Goal: Information Seeking & Learning: Learn about a topic

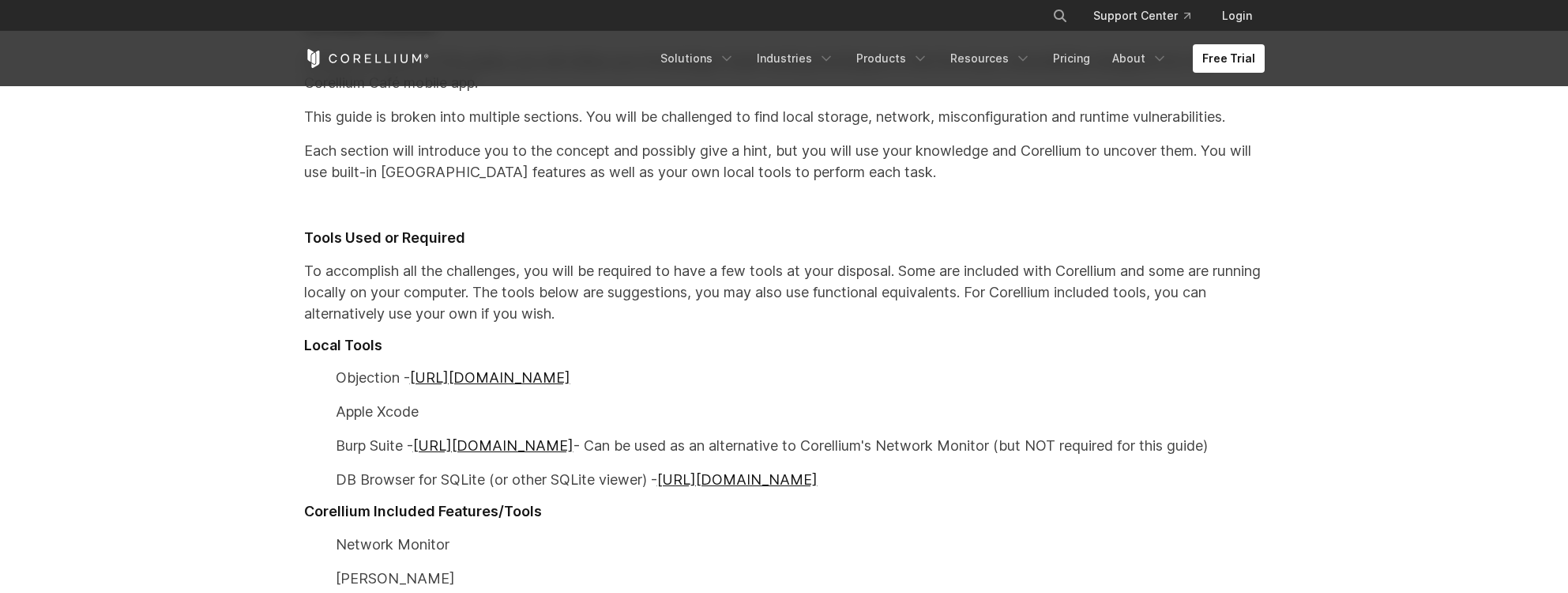
scroll to position [737, 0]
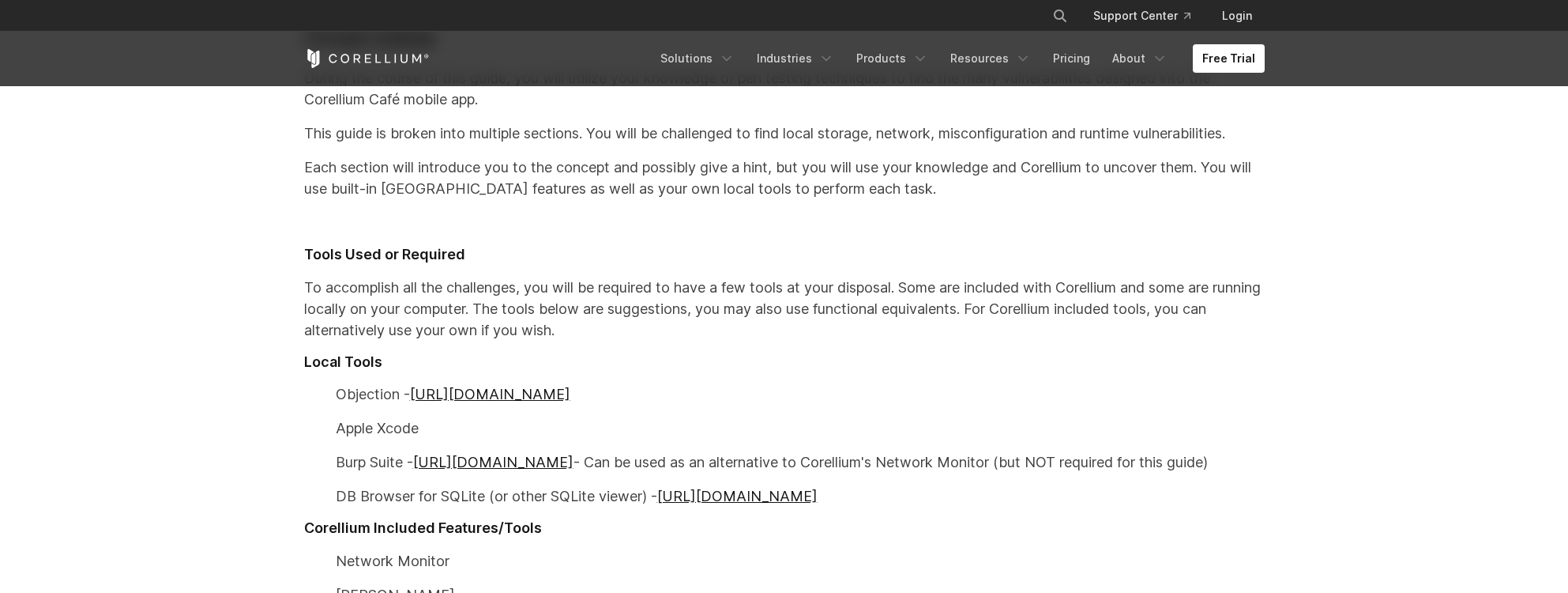
click at [951, 172] on p "Each section will introduce you to the concept and possibly give a hint, but yo…" at bounding box center [784, 177] width 960 height 43
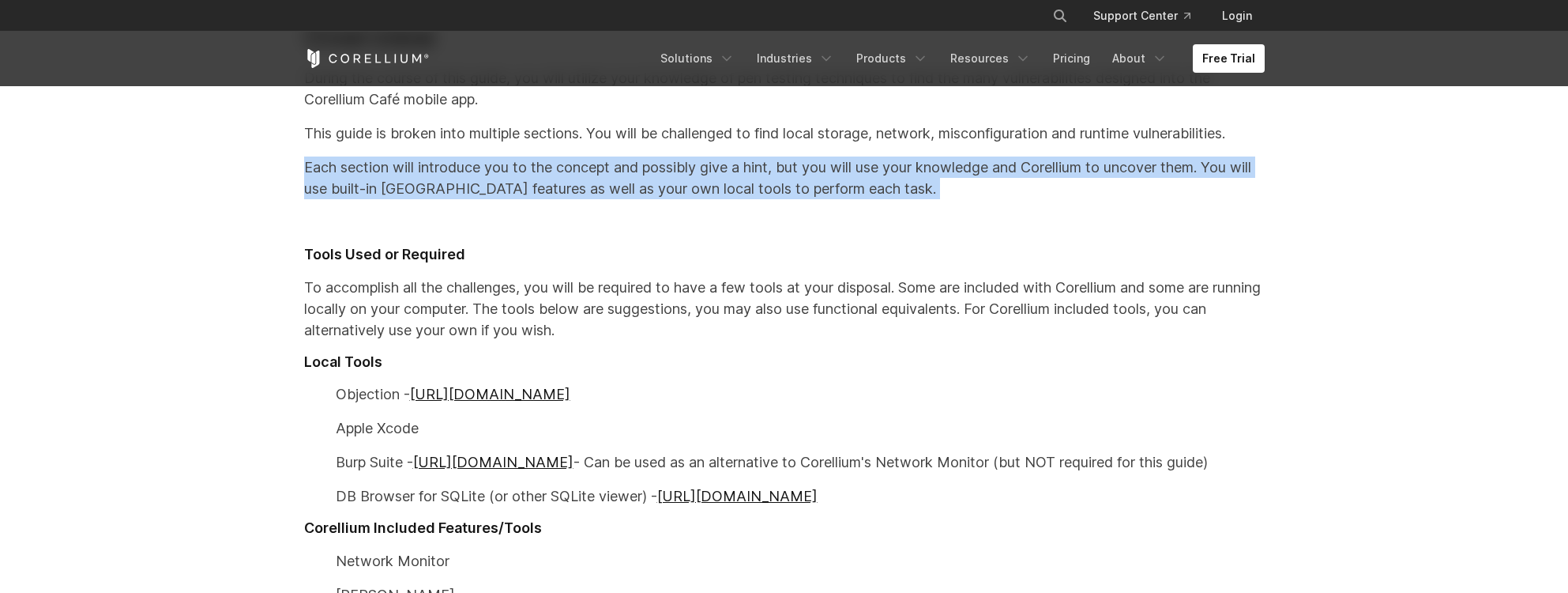
click at [990, 189] on p "Each section will introduce you to the concept and possibly give a hint, but yo…" at bounding box center [784, 177] width 960 height 43
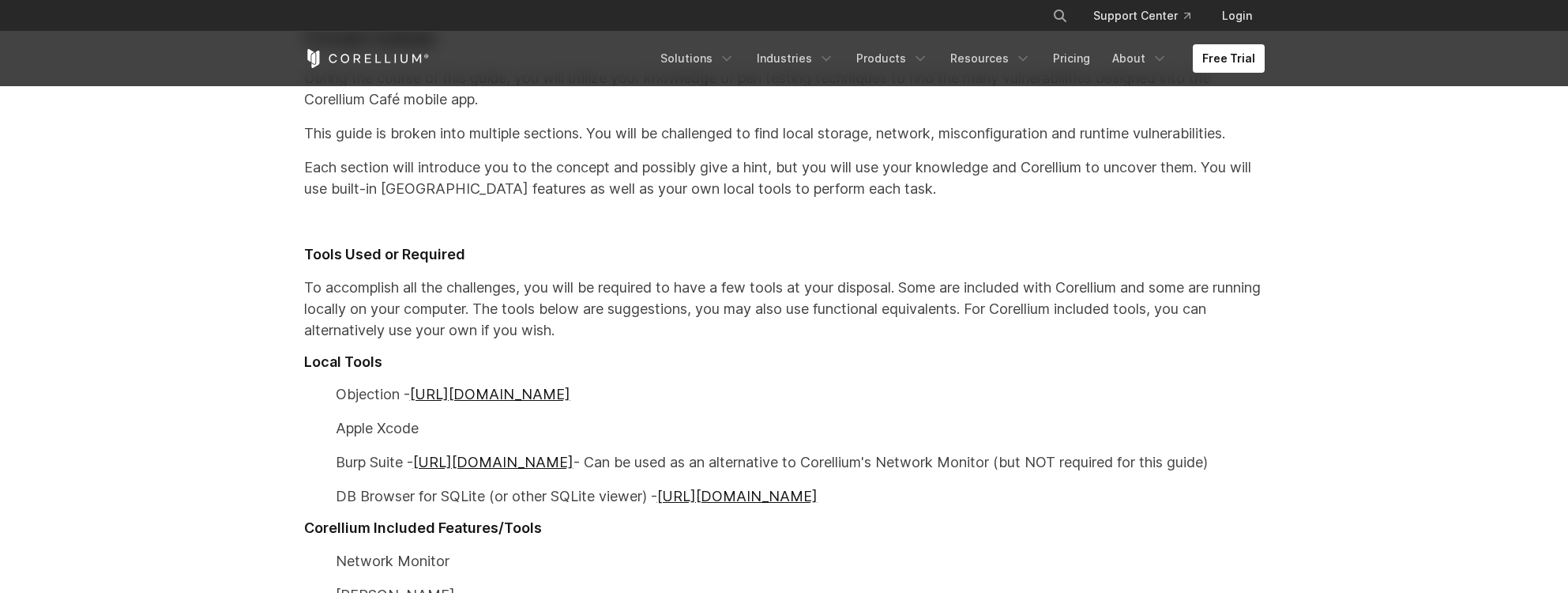
click at [990, 189] on p "Each section will introduce you to the concept and possibly give a hint, but yo…" at bounding box center [784, 177] width 960 height 43
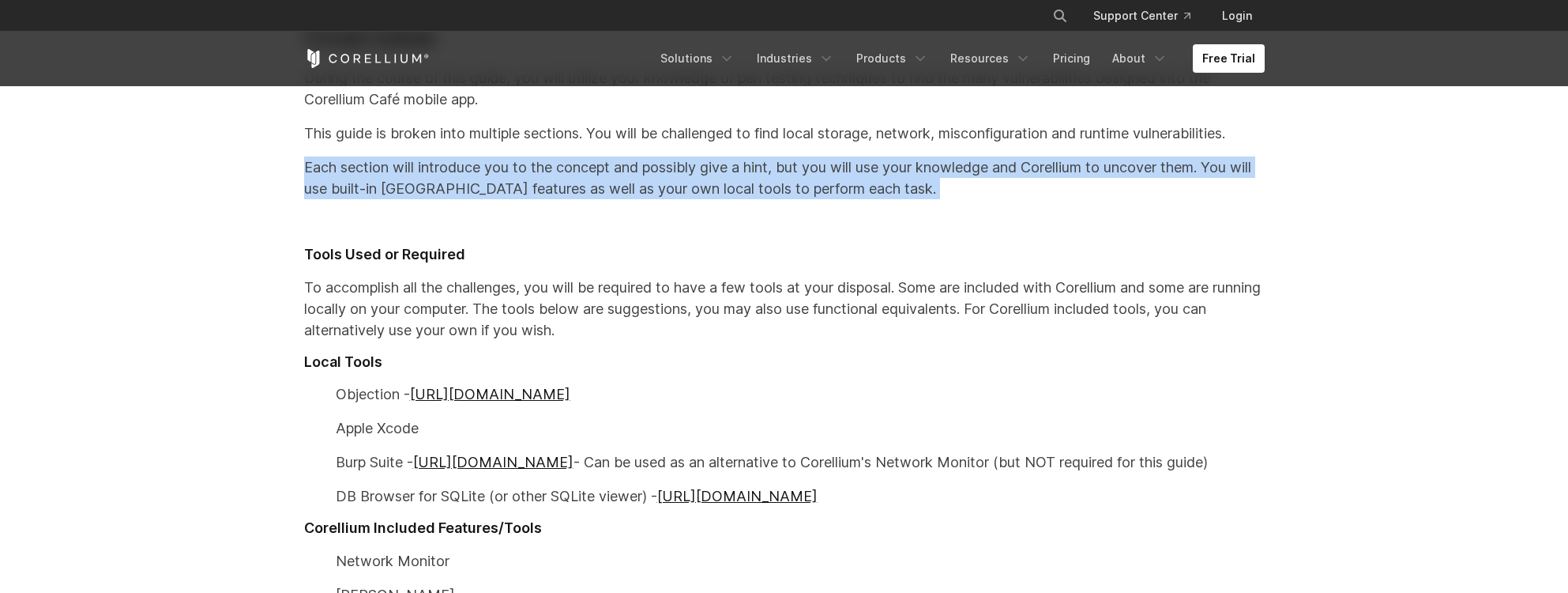
click at [1038, 179] on p "Each section will introduce you to the concept and possibly give a hint, but yo…" at bounding box center [784, 177] width 960 height 43
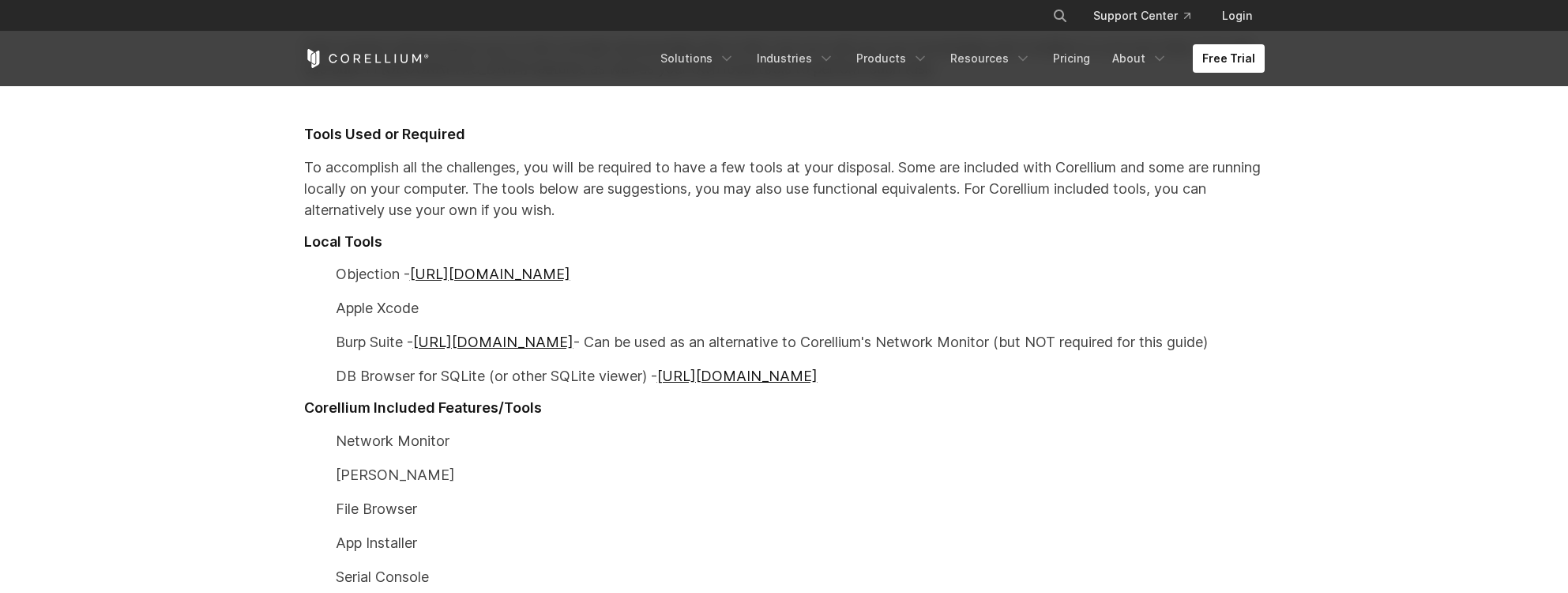
scroll to position [859, 0]
click at [992, 187] on p "To accomplish all the challenges, you will be required to have a few tools at y…" at bounding box center [784, 187] width 960 height 64
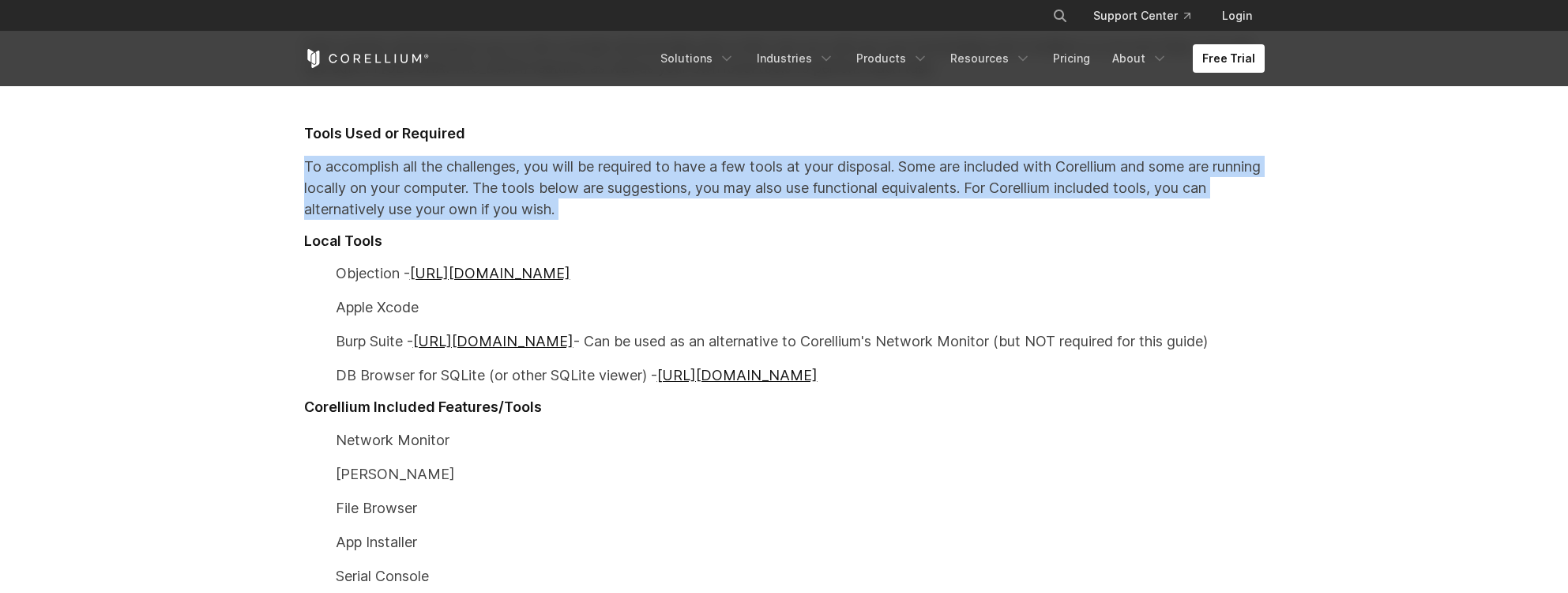
click at [992, 187] on p "To accomplish all the challenges, you will be required to have a few tools at y…" at bounding box center [784, 187] width 960 height 64
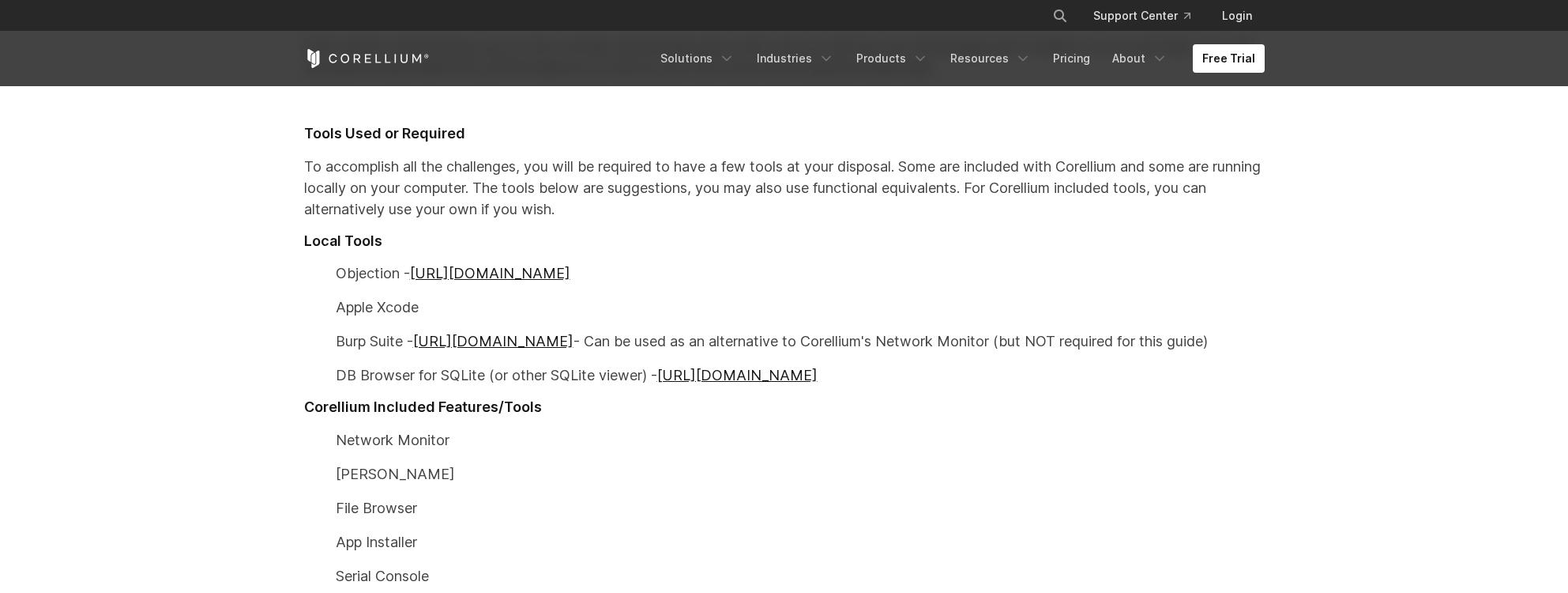
click at [992, 187] on p "To accomplish all the challenges, you will be required to have a few tools at y…" at bounding box center [784, 187] width 960 height 64
click at [722, 190] on p "To accomplish all the challenges, you will be required to have a few tools at y…" at bounding box center [784, 187] width 960 height 64
click at [803, 178] on p "To accomplish all the challenges, you will be required to have a few tools at y…" at bounding box center [784, 187] width 960 height 64
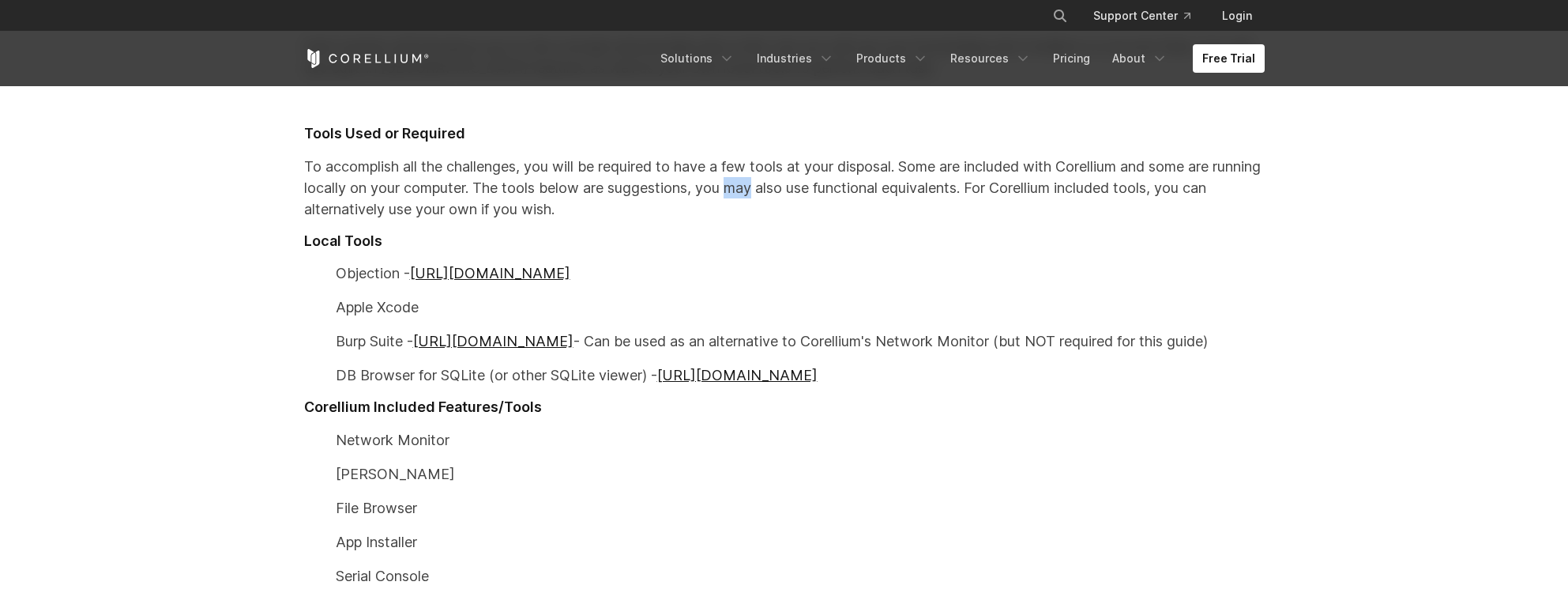
click at [884, 179] on p "To accomplish all the challenges, you will be required to have a few tools at y…" at bounding box center [784, 187] width 960 height 64
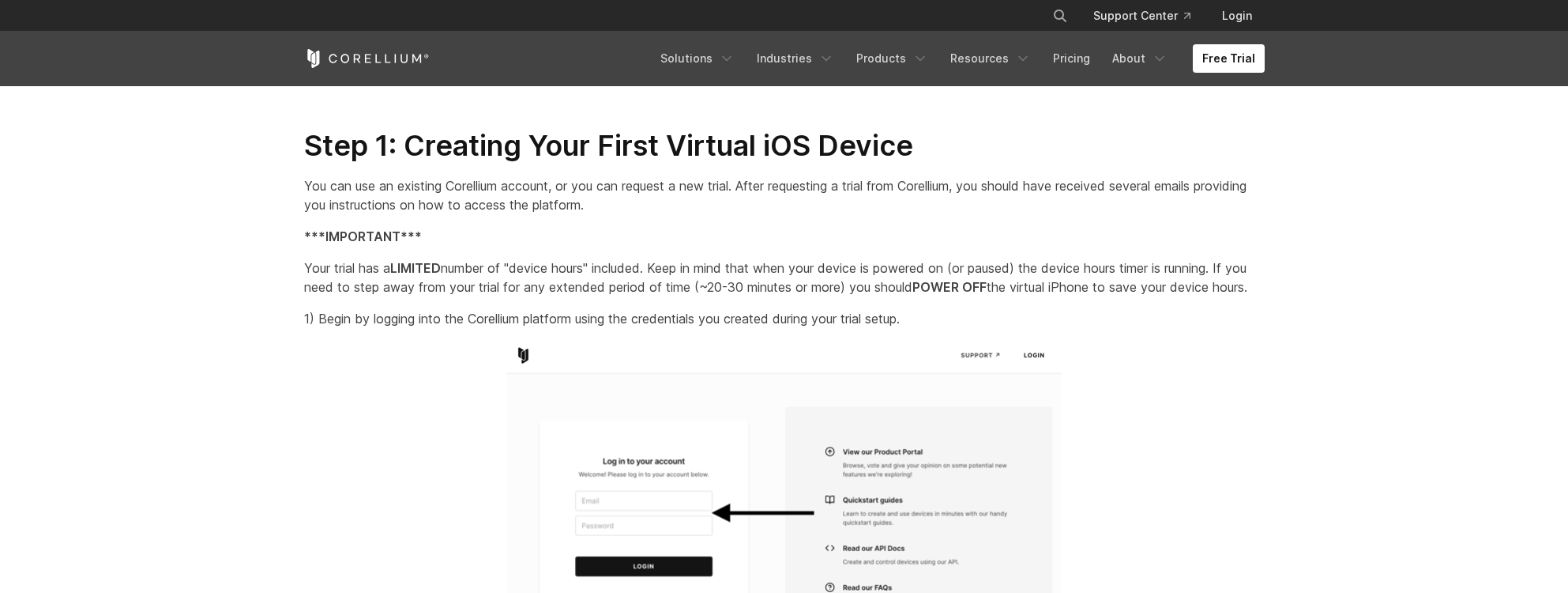
scroll to position [1490, 0]
click at [681, 209] on p "You can use an existing Corellium account, or you can request a new trial. Afte…" at bounding box center [784, 194] width 960 height 38
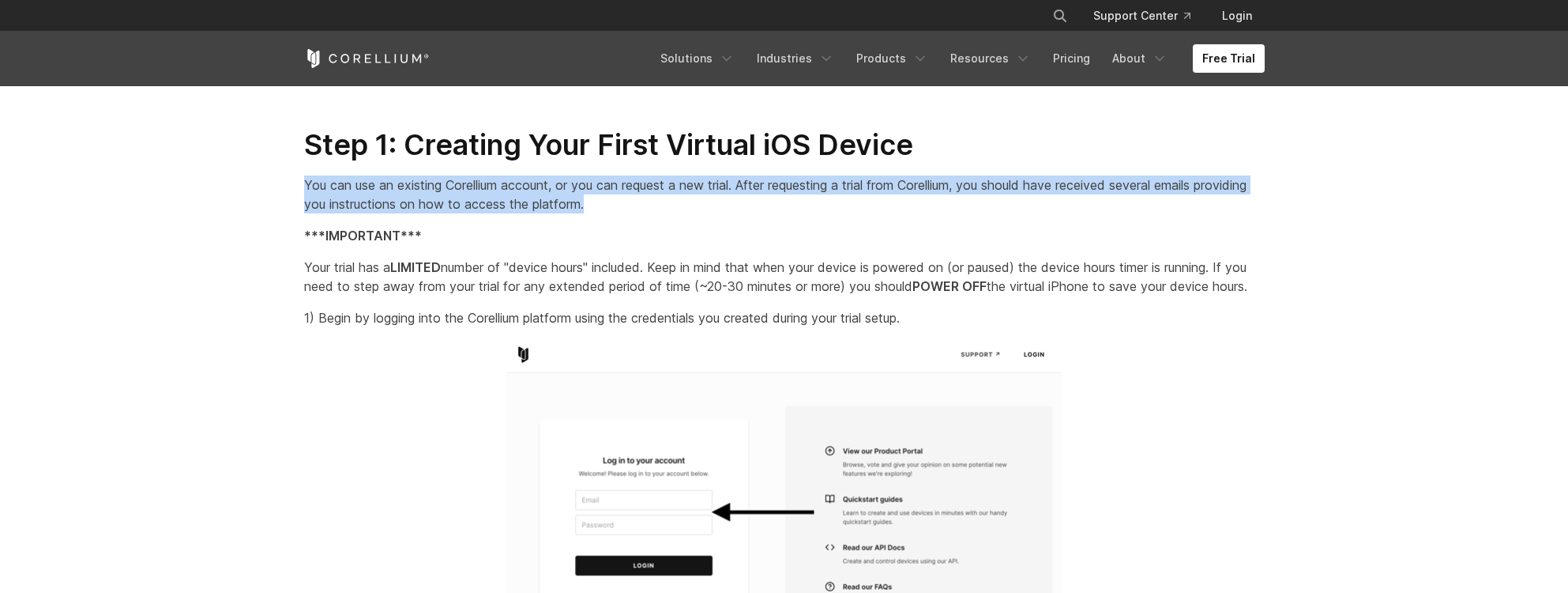
click at [681, 209] on p "You can use an existing Corellium account, or you can request a new trial. Afte…" at bounding box center [784, 194] width 960 height 38
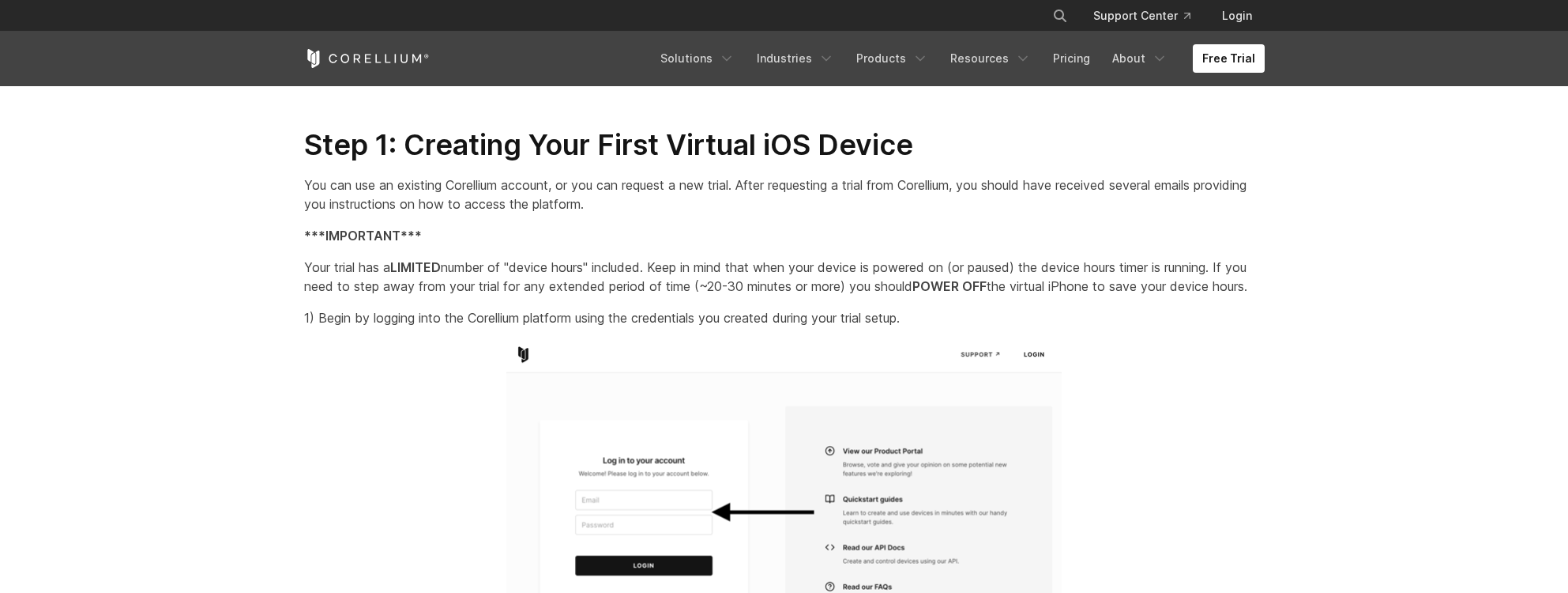
click at [612, 267] on p "Your trial has a LIMITED number of "device hours" included. Keep in mind that w…" at bounding box center [784, 277] width 960 height 38
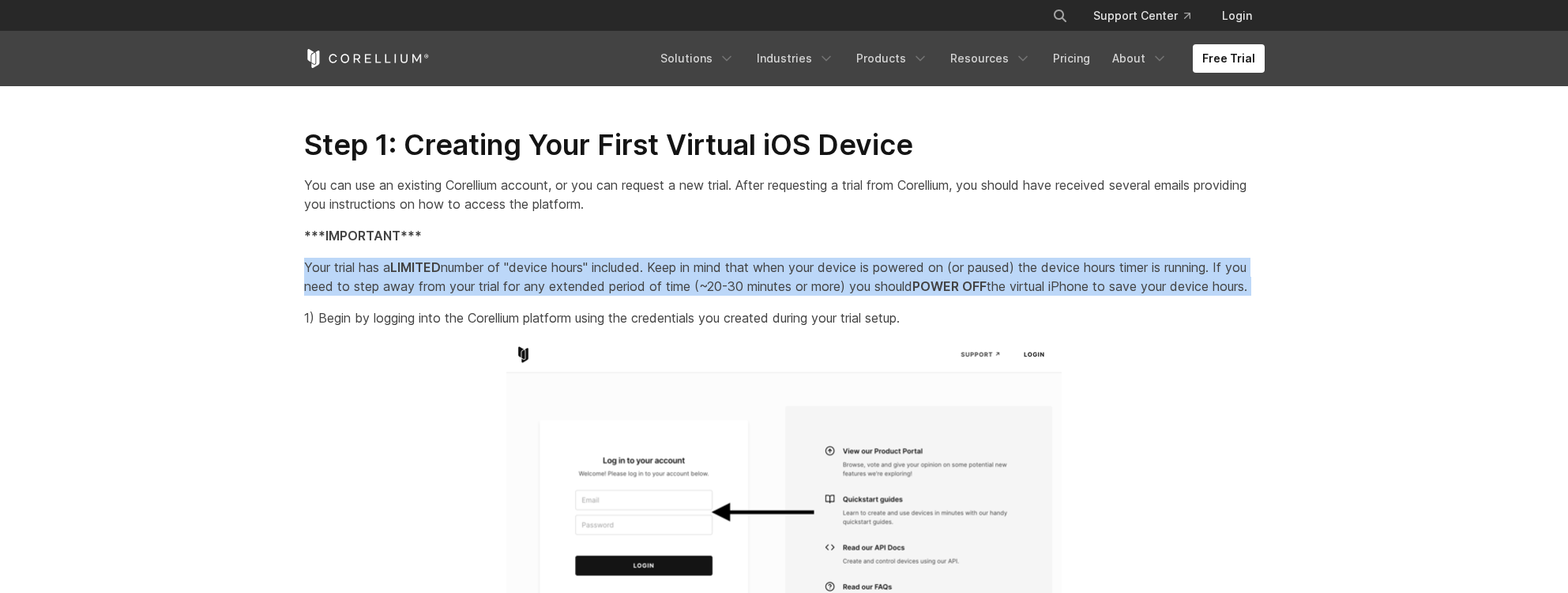
click at [720, 265] on p "Your trial has a LIMITED number of "device hours" included. Keep in mind that w…" at bounding box center [784, 277] width 960 height 38
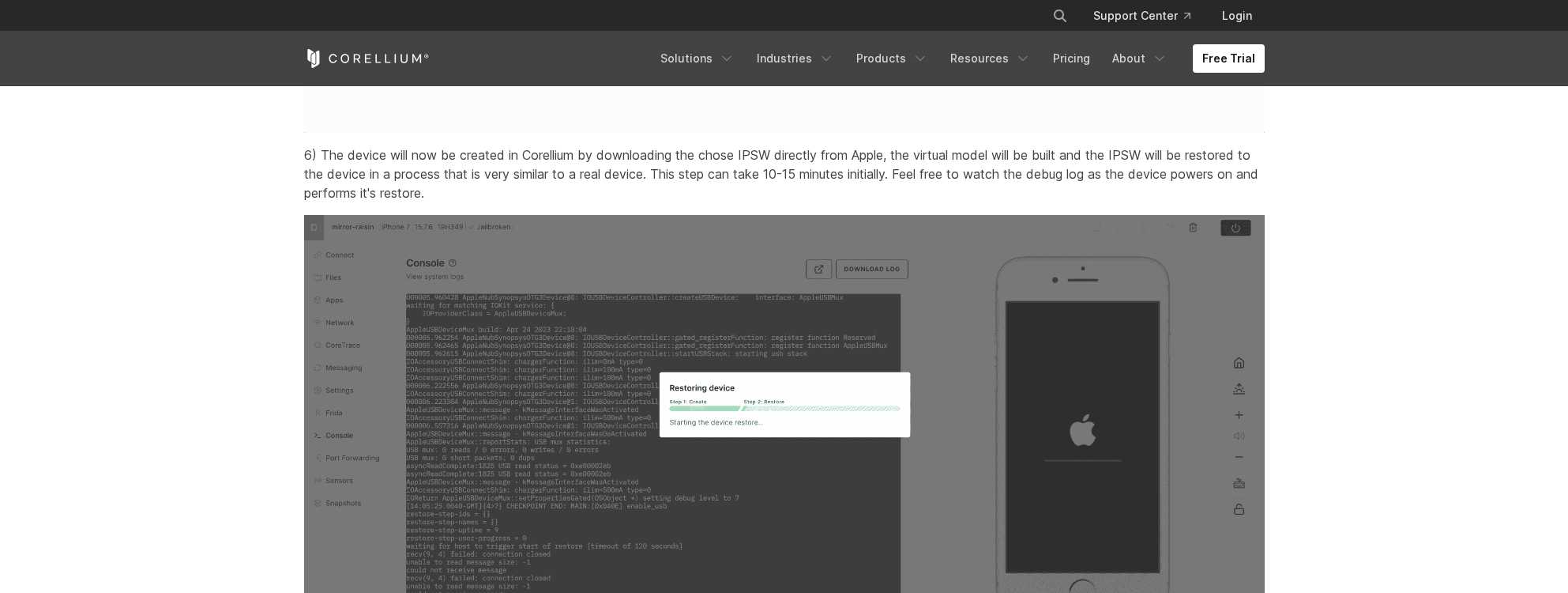
scroll to position [4325, 0]
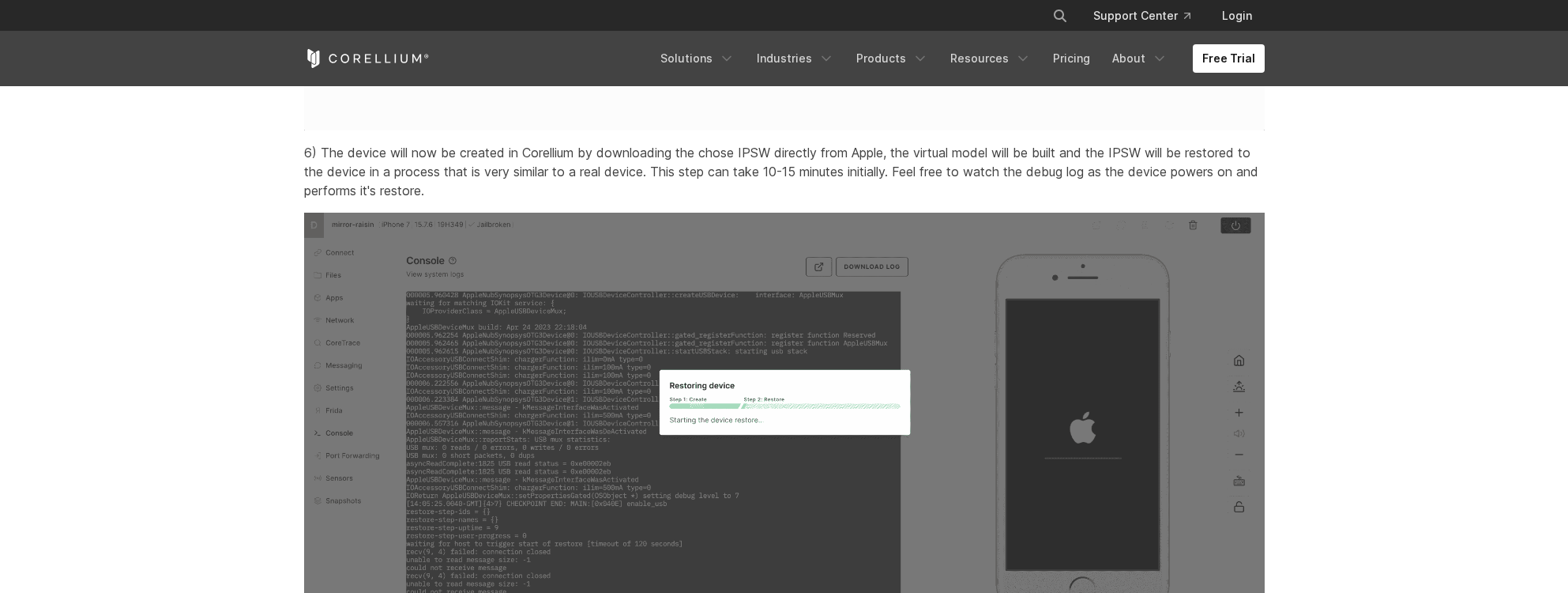
click at [491, 200] on p "6) The device will now be created in Corellium by downloading the chose IPSW di…" at bounding box center [784, 171] width 960 height 57
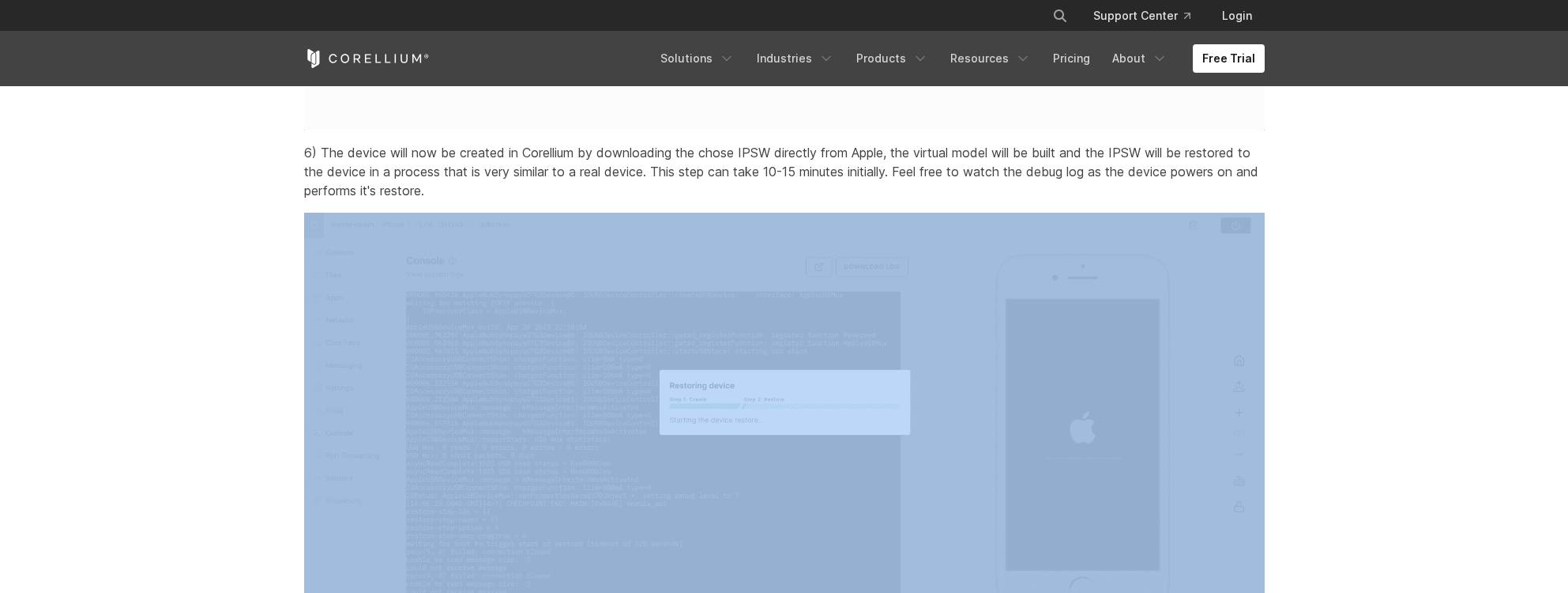
click at [491, 200] on p "6) The device will now be created in Corellium by downloading the chose IPSW di…" at bounding box center [784, 171] width 960 height 57
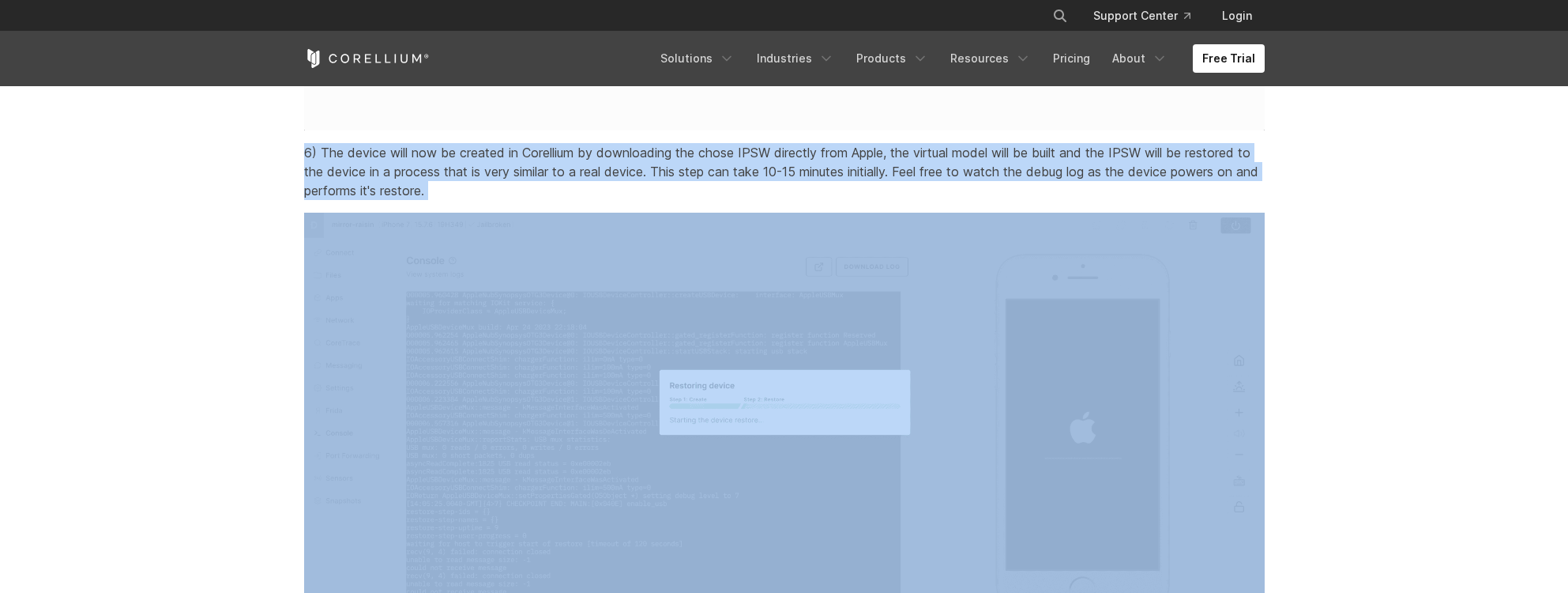
click at [491, 200] on p "6) The device will now be created in Corellium by downloading the chose IPSW di…" at bounding box center [784, 171] width 960 height 57
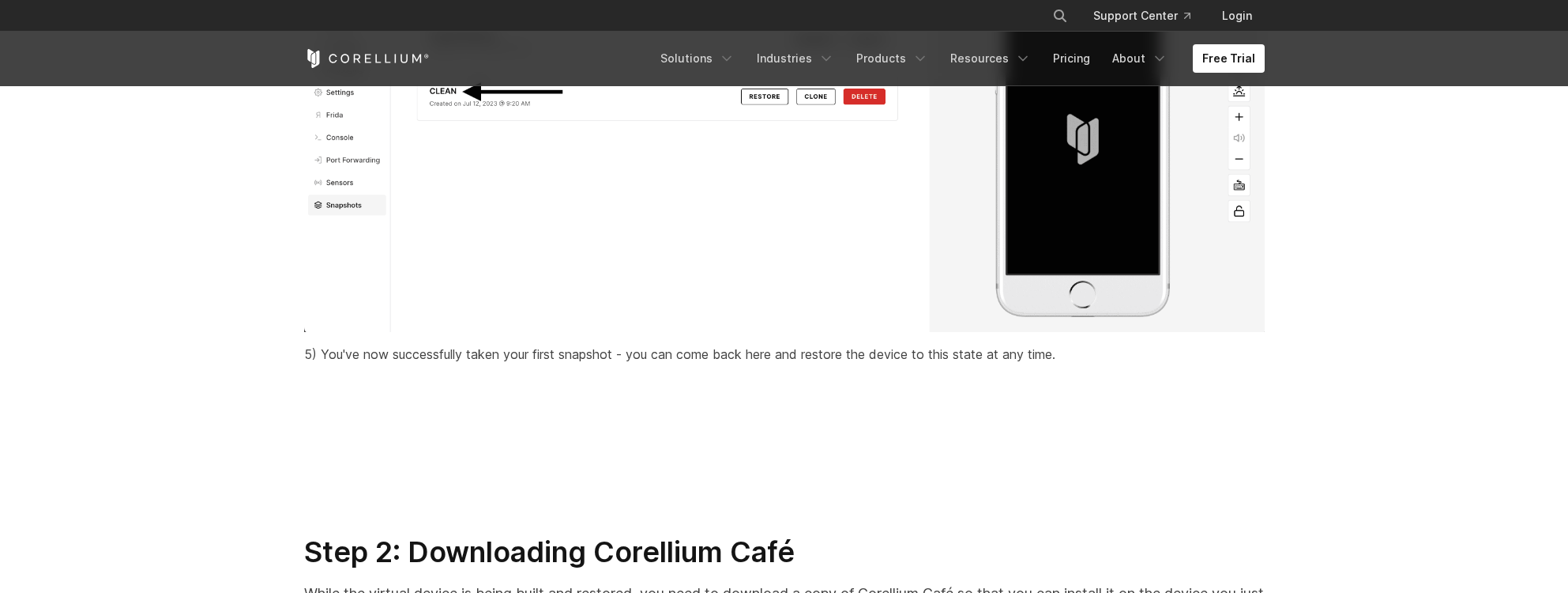
scroll to position [7243, 0]
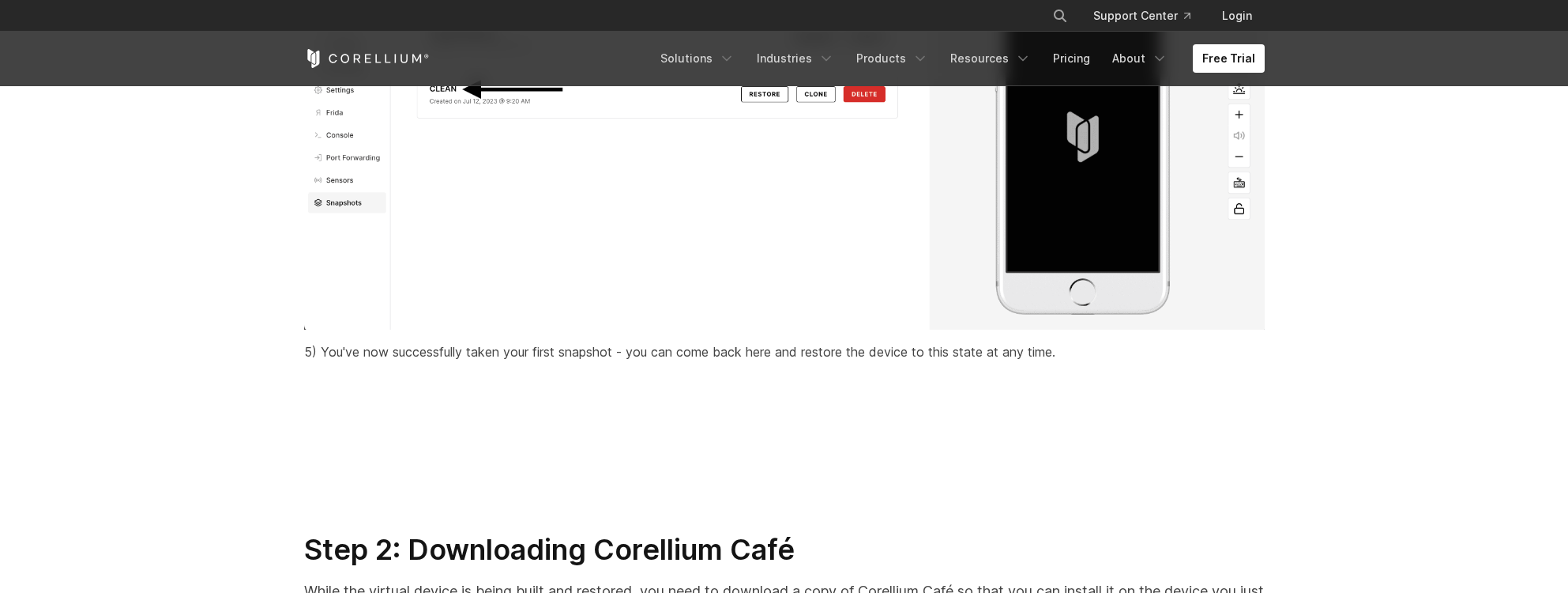
click at [661, 361] on p "5) You've now successfully taken your first snapshot - you can come back here a…" at bounding box center [784, 351] width 960 height 19
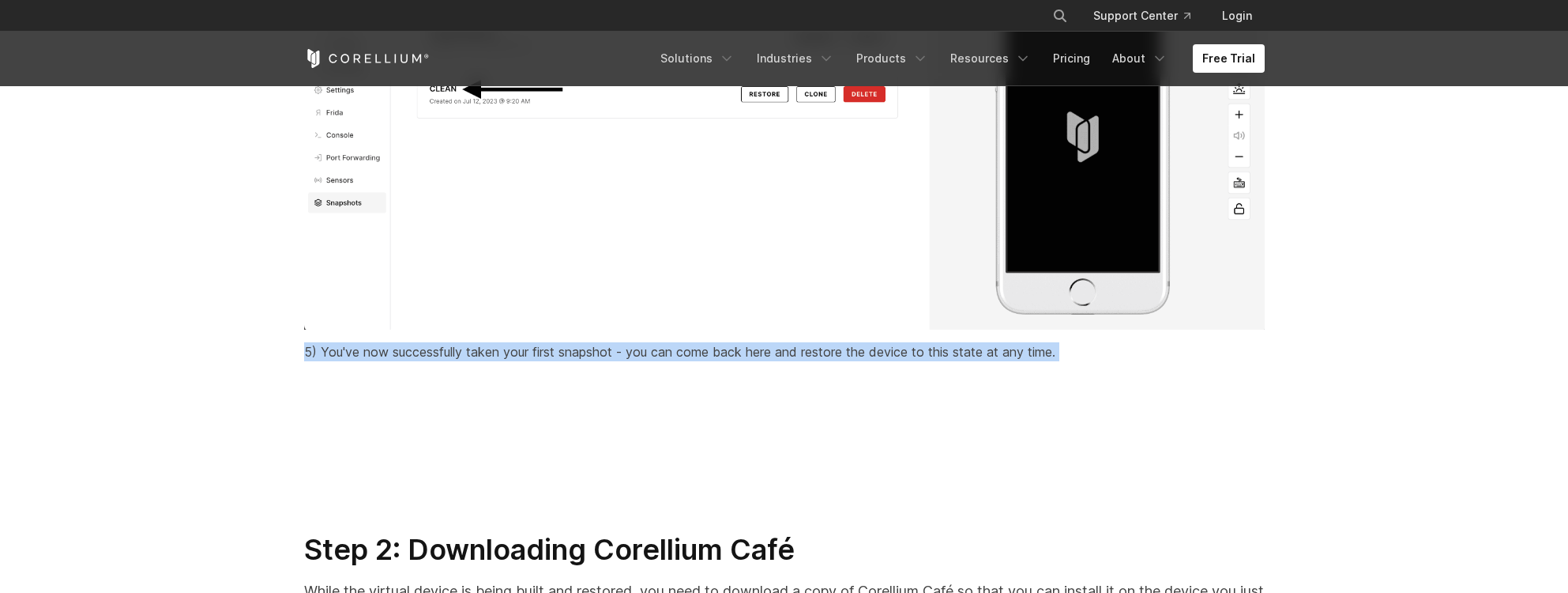
click at [661, 361] on p "5) You've now successfully taken your first snapshot - you can come back here a…" at bounding box center [784, 351] width 960 height 19
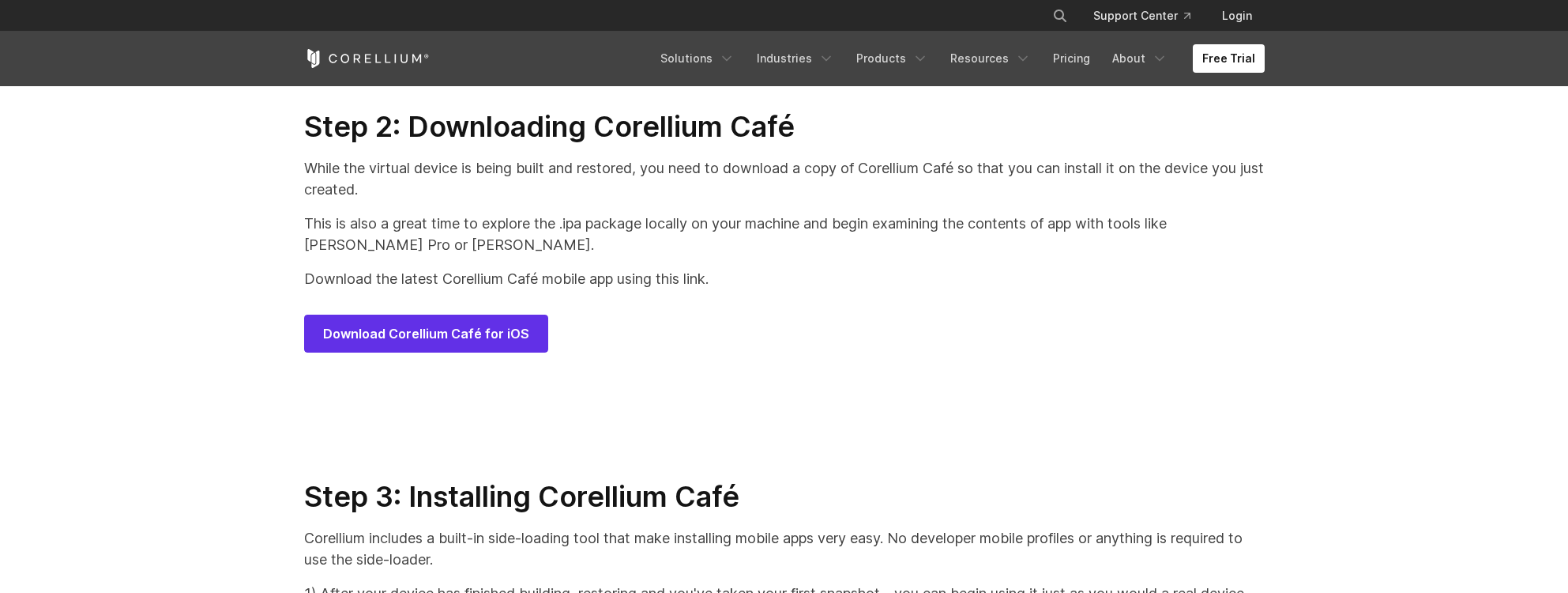
scroll to position [7667, 0]
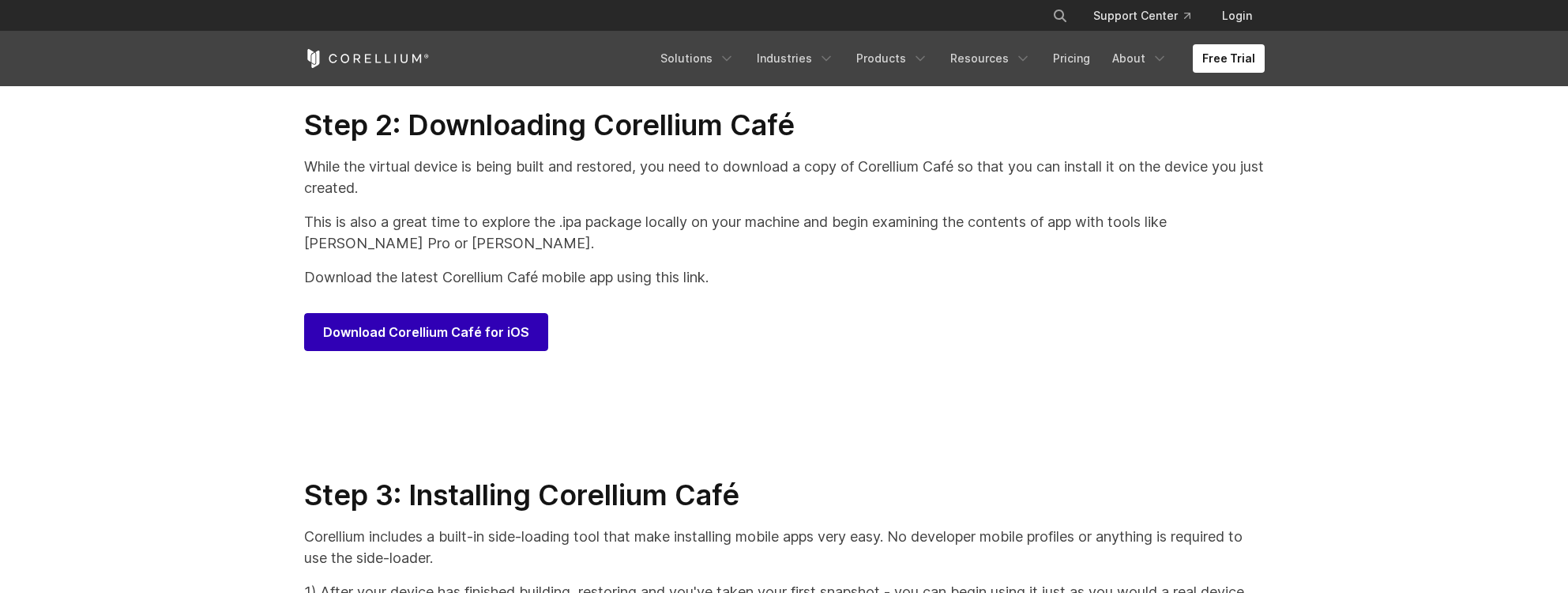
click at [481, 341] on span "Download Corellium Café for iOS" at bounding box center [426, 331] width 206 height 19
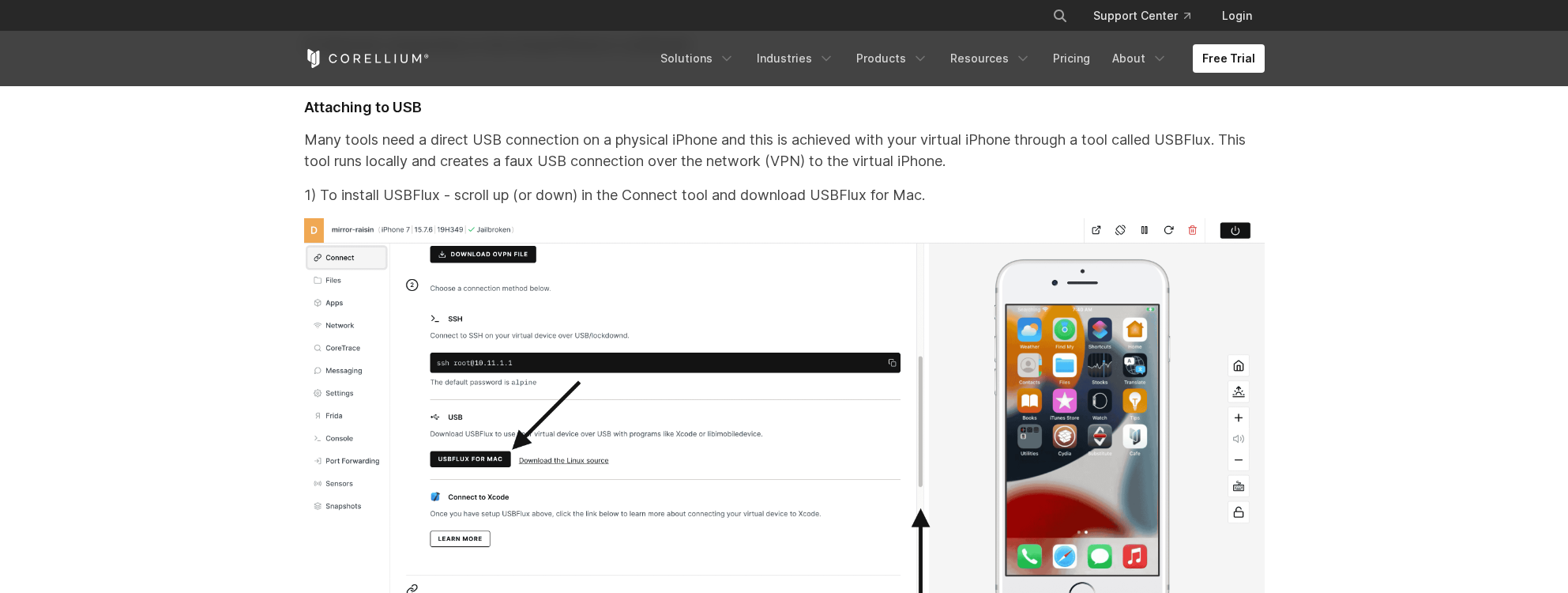
scroll to position [14527, 0]
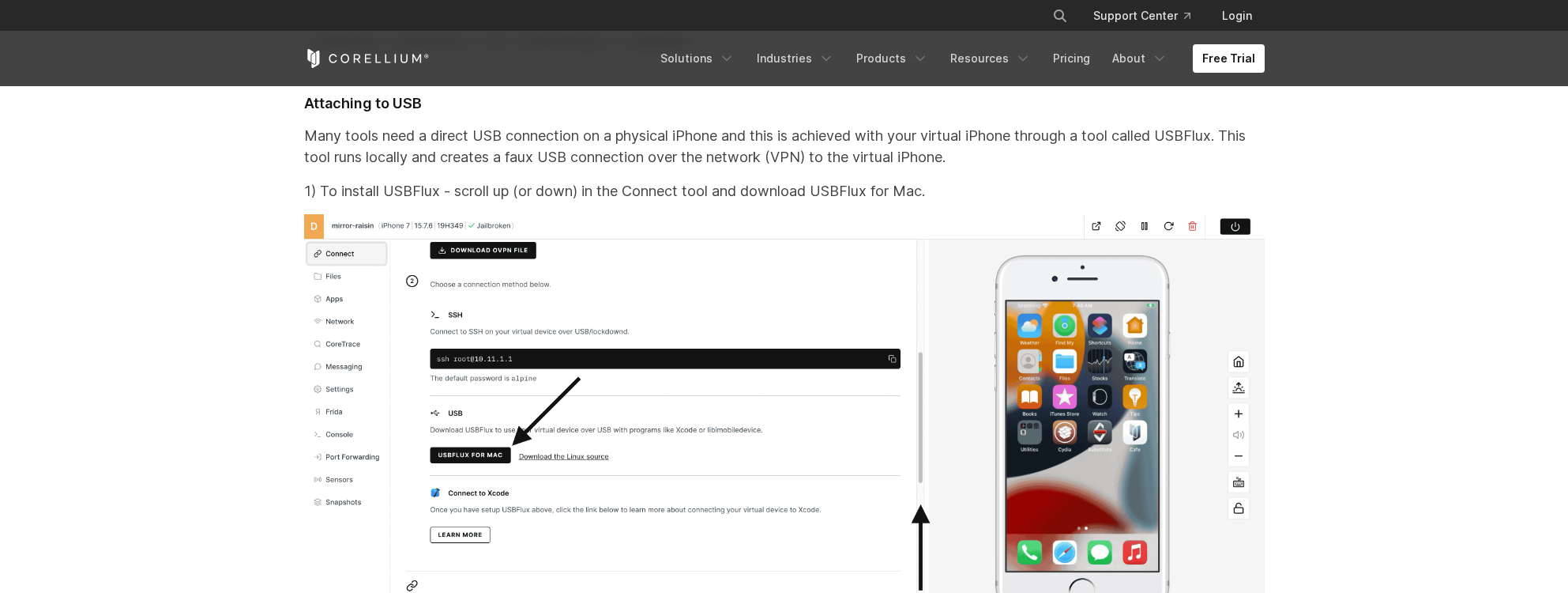
click at [470, 159] on p "Many tools need a direct USB connection on a physical iPhone and this is achiev…" at bounding box center [784, 145] width 960 height 43
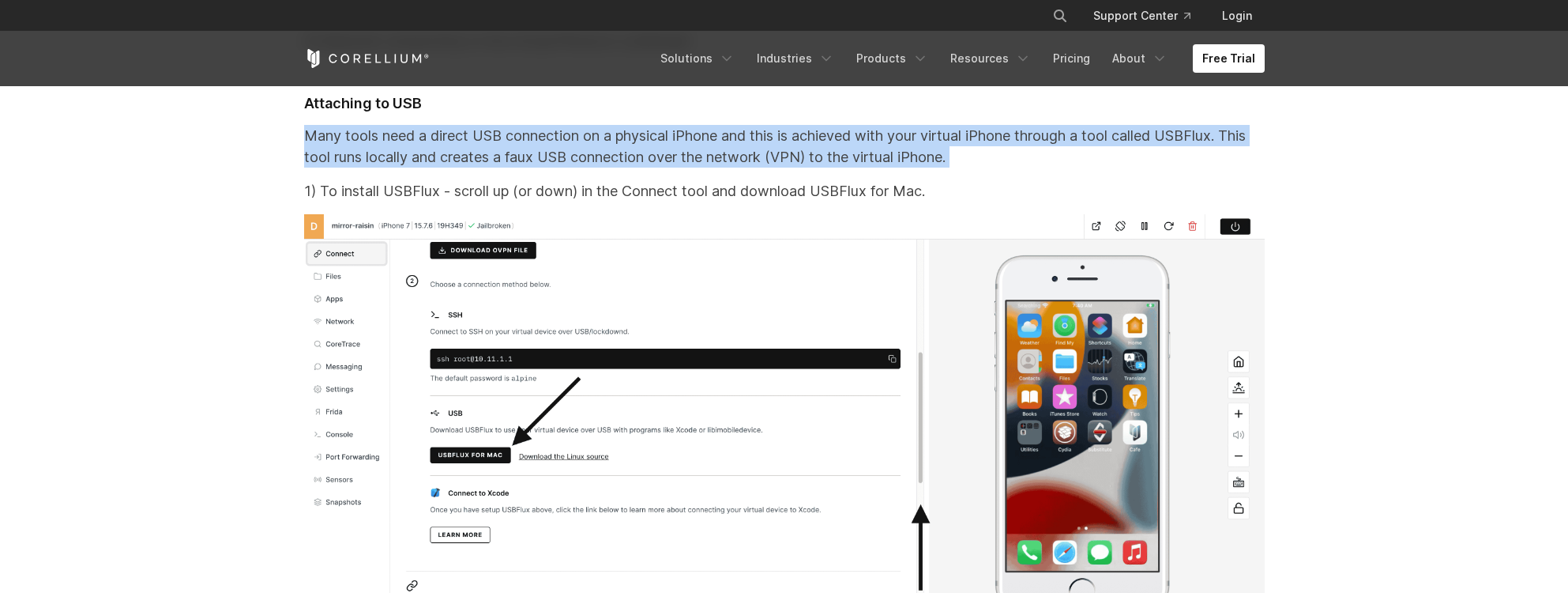
click at [541, 148] on p "Many tools need a direct USB connection on a physical iPhone and this is achiev…" at bounding box center [784, 145] width 960 height 43
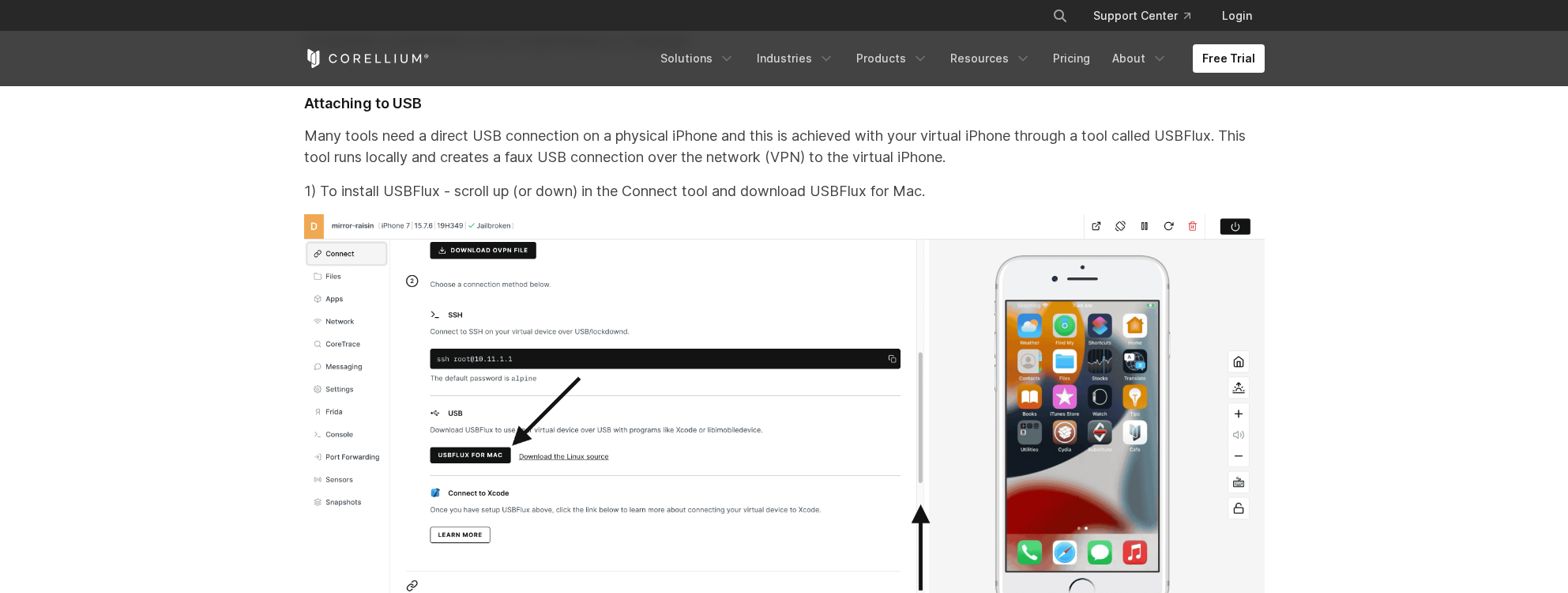
click at [541, 148] on p "Many tools need a direct USB connection on a physical iPhone and this is achiev…" at bounding box center [784, 145] width 960 height 43
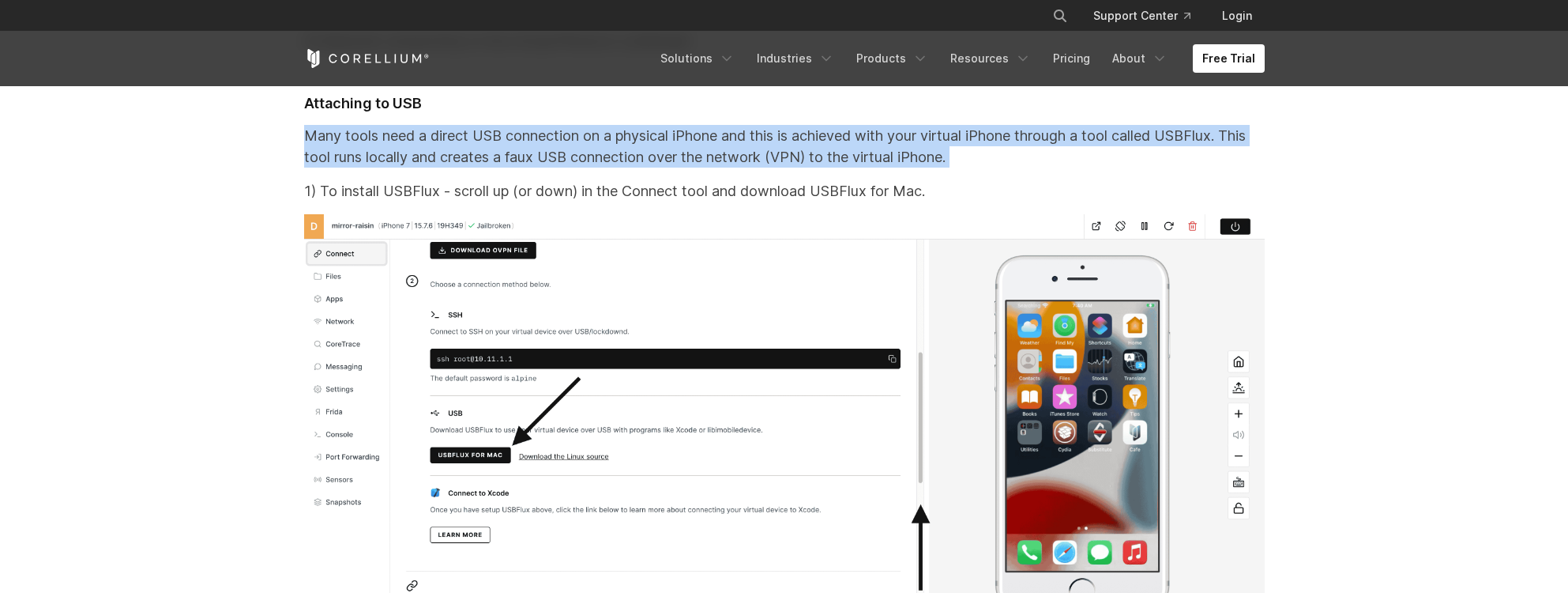
click at [541, 148] on p "Many tools need a direct USB connection on a physical iPhone and this is achiev…" at bounding box center [784, 145] width 960 height 43
click at [573, 167] on p "Many tools need a direct USB connection on a physical iPhone and this is achiev…" at bounding box center [784, 145] width 960 height 43
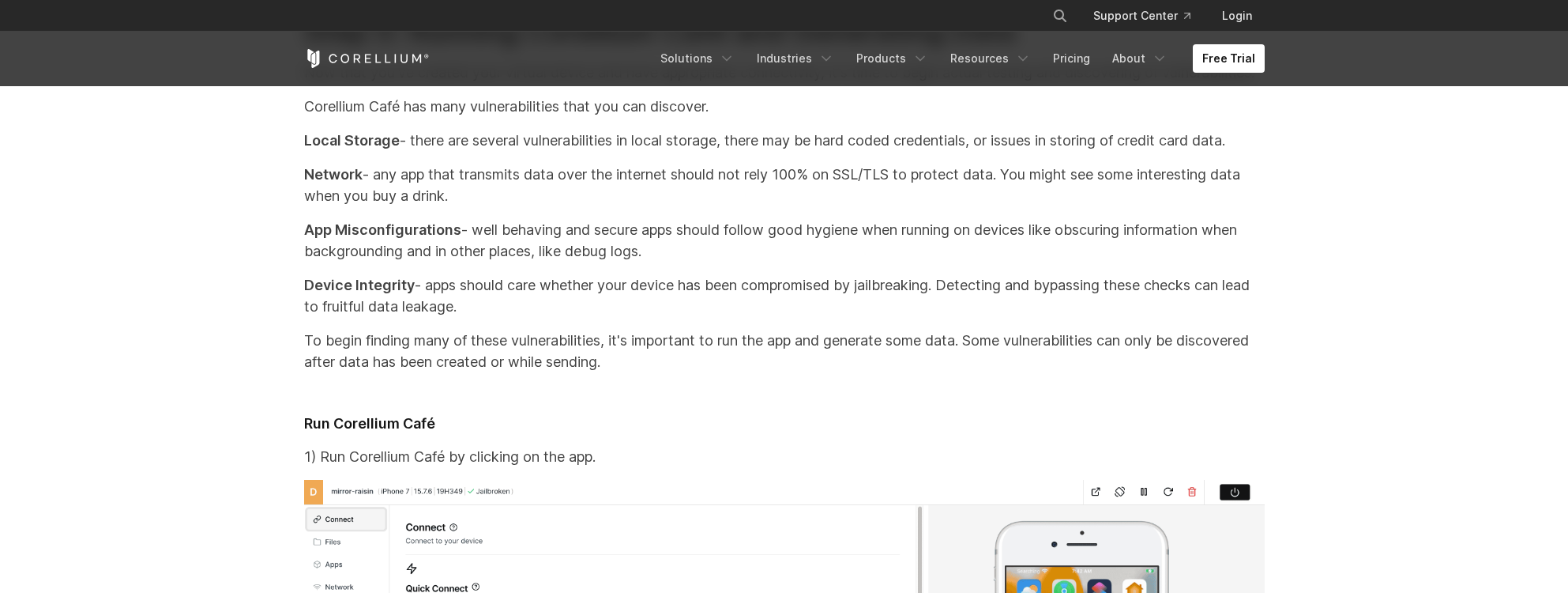
scroll to position [16722, 0]
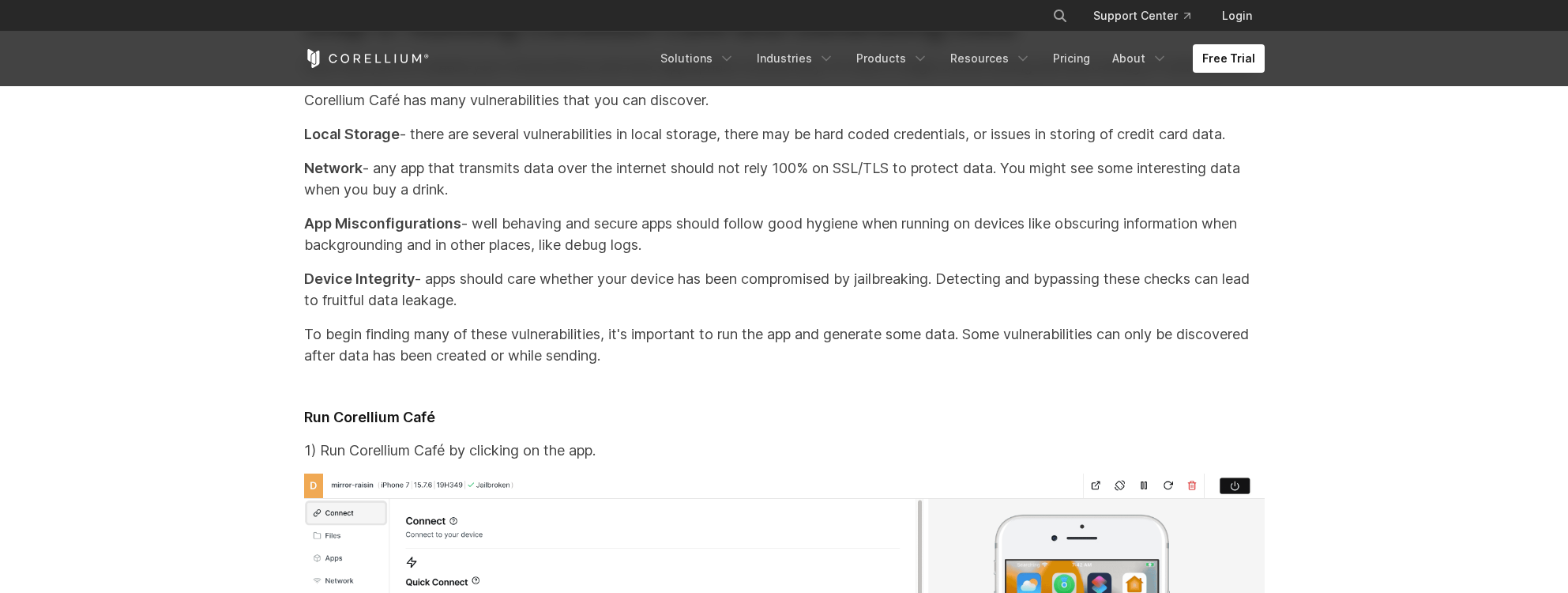
click at [713, 256] on p "App Misconfigurations - well behaving and secure apps should follow good hygien…" at bounding box center [784, 234] width 960 height 43
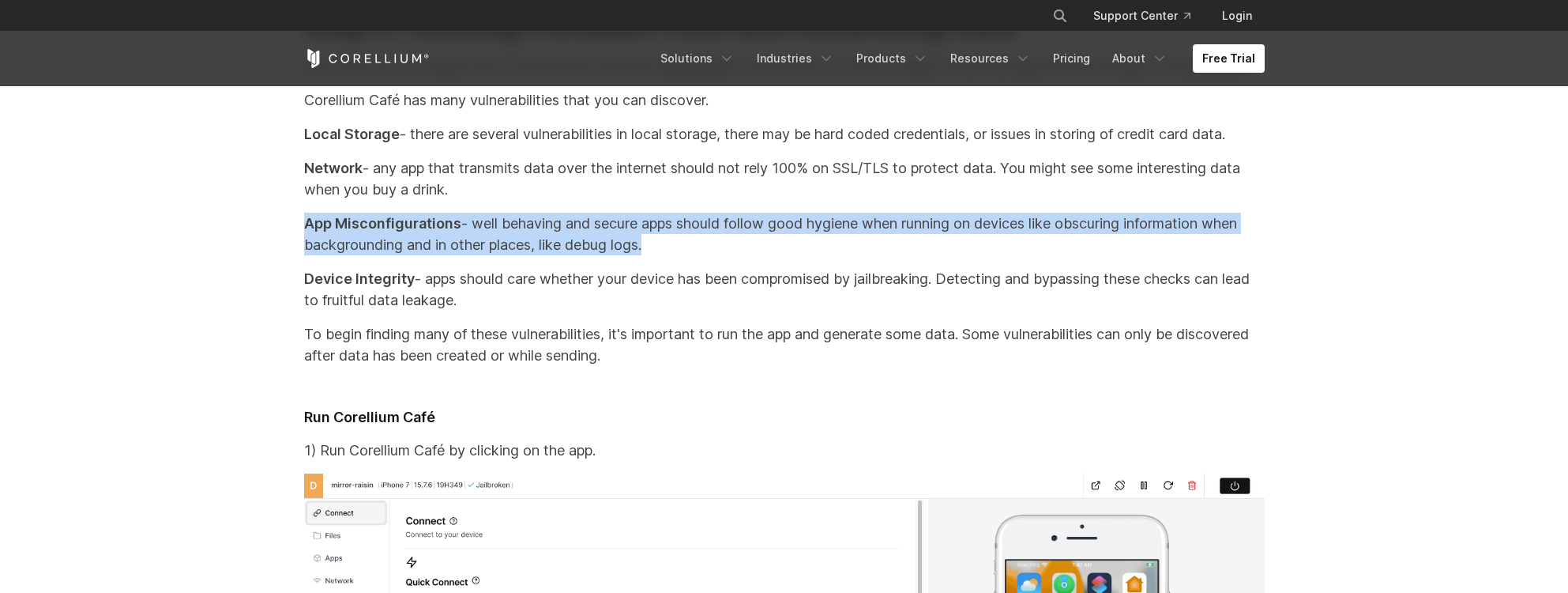
click at [782, 256] on p "App Misconfigurations - well behaving and secure apps should follow good hygien…" at bounding box center [784, 234] width 960 height 43
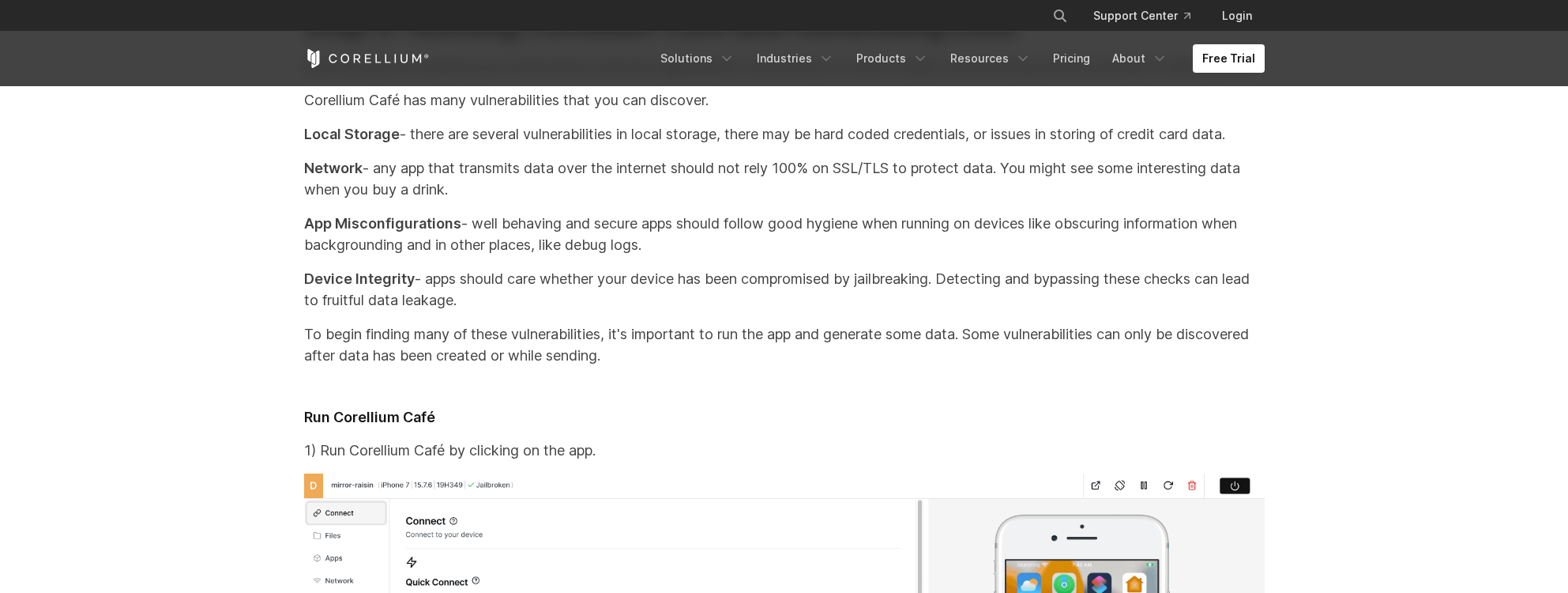
click at [782, 256] on p "App Misconfigurations - well behaving and secure apps should follow good hygien…" at bounding box center [784, 234] width 960 height 43
click at [846, 256] on p "App Misconfigurations - well behaving and secure apps should follow good hygien…" at bounding box center [784, 234] width 960 height 43
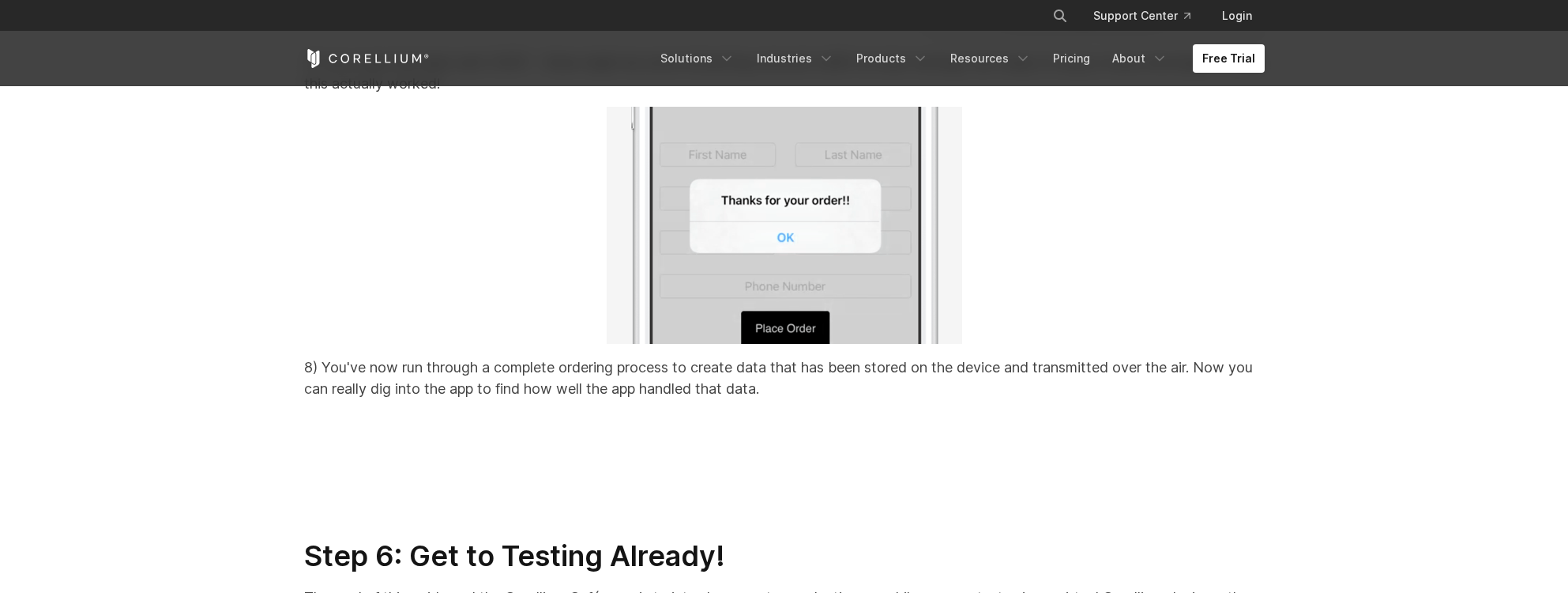
scroll to position [20373, 0]
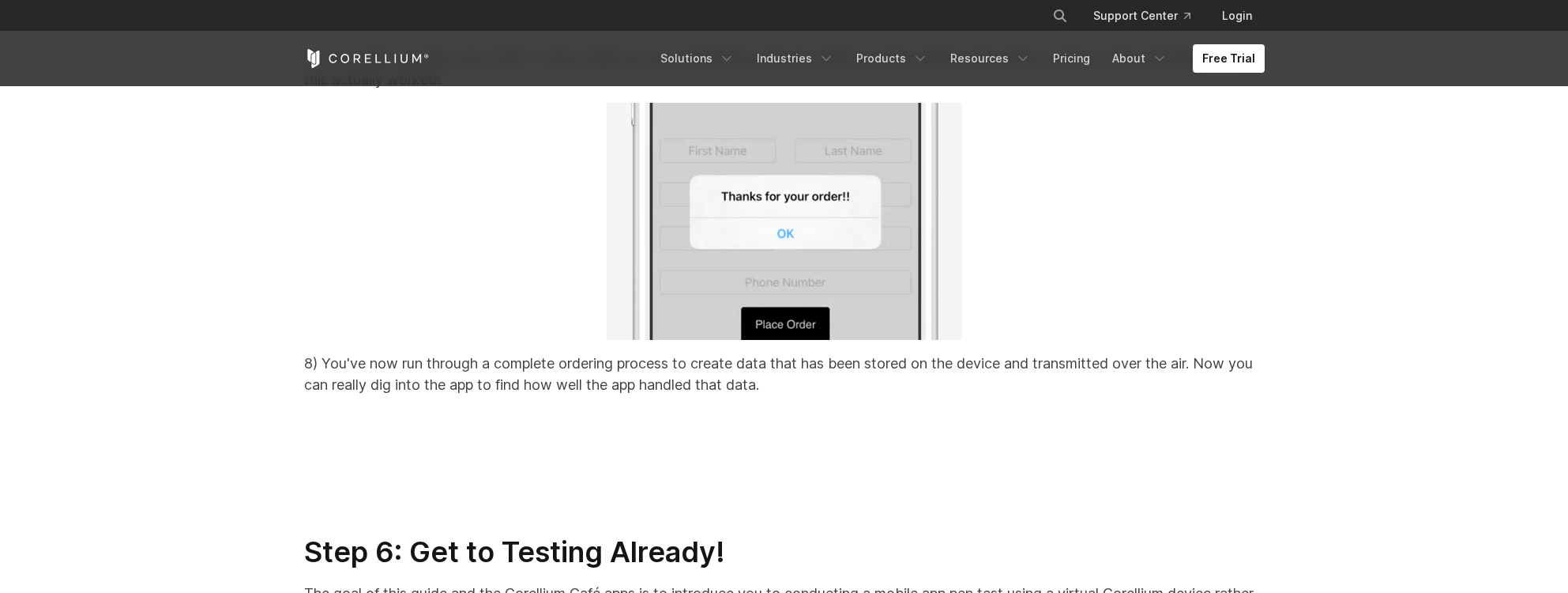
click at [440, 395] on p "8) You've now run through a complete ordering process to create data that has b…" at bounding box center [784, 373] width 960 height 43
click at [551, 395] on p "8) You've now run through a complete ordering process to create data that has b…" at bounding box center [784, 373] width 960 height 43
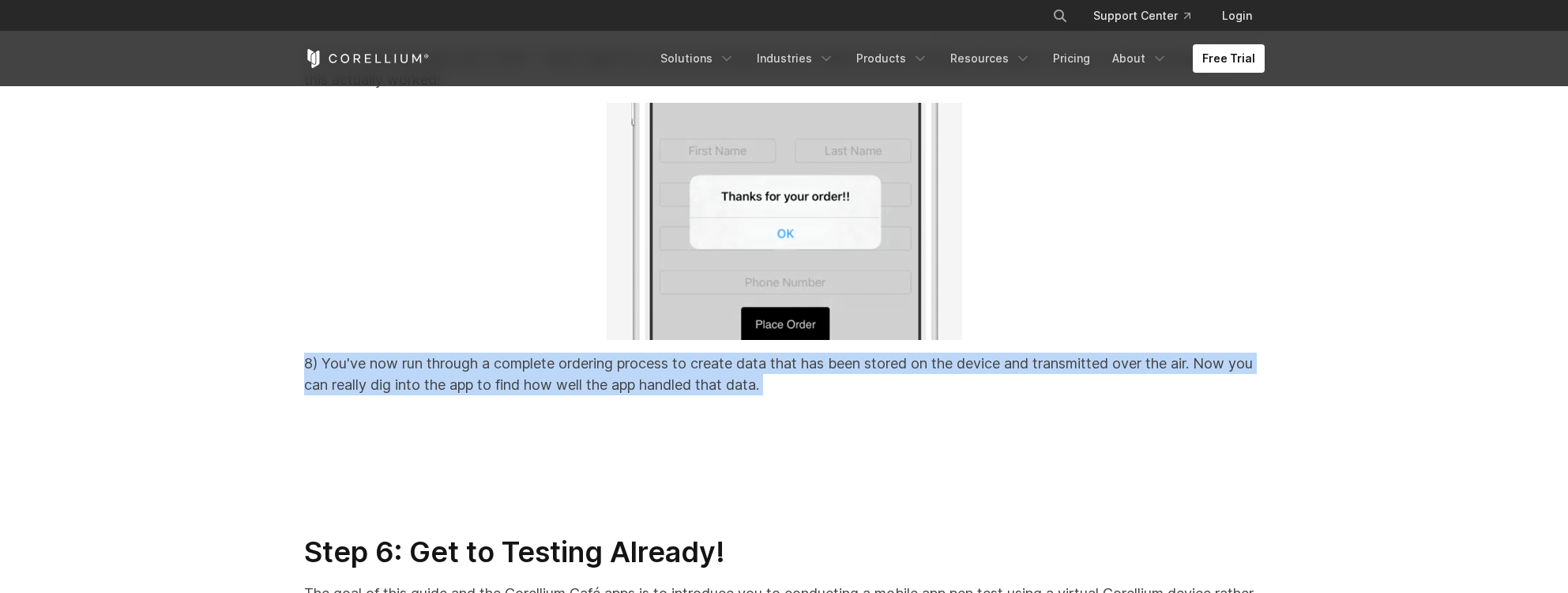
click at [643, 395] on p "8) You've now run through a complete ordering process to create data that has b…" at bounding box center [784, 373] width 960 height 43
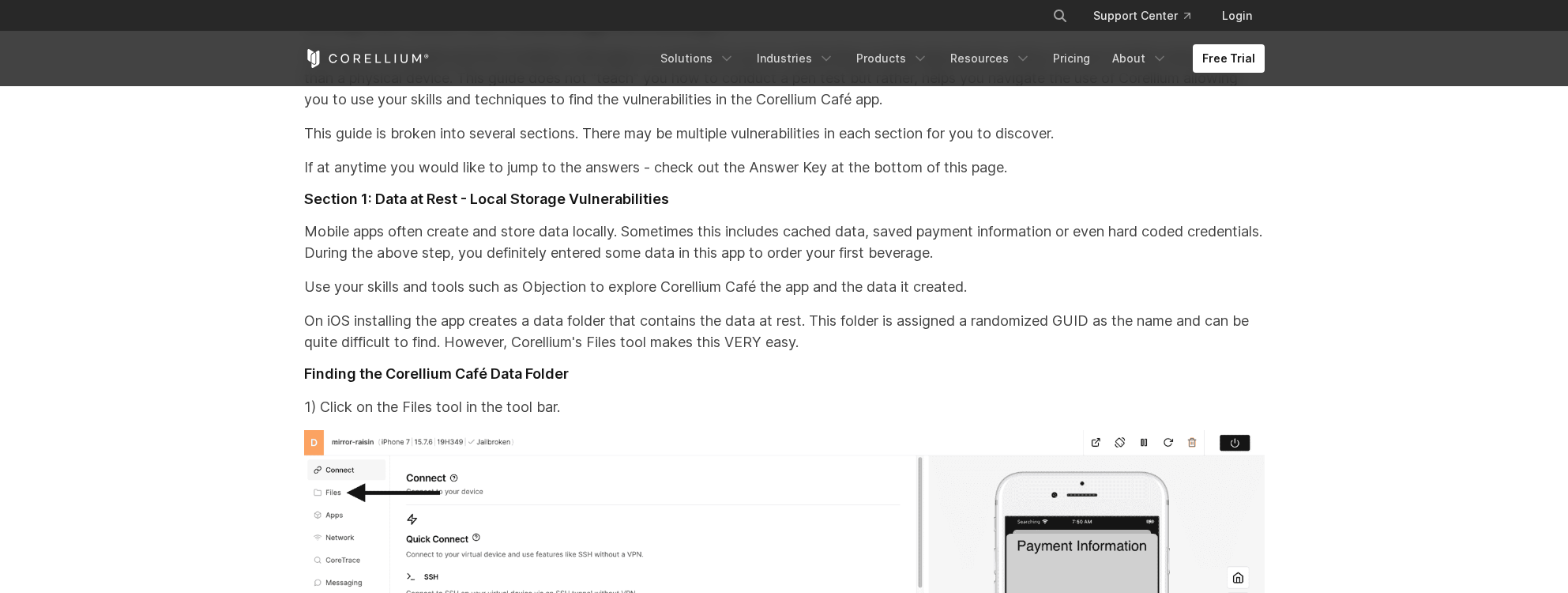
scroll to position [20914, 0]
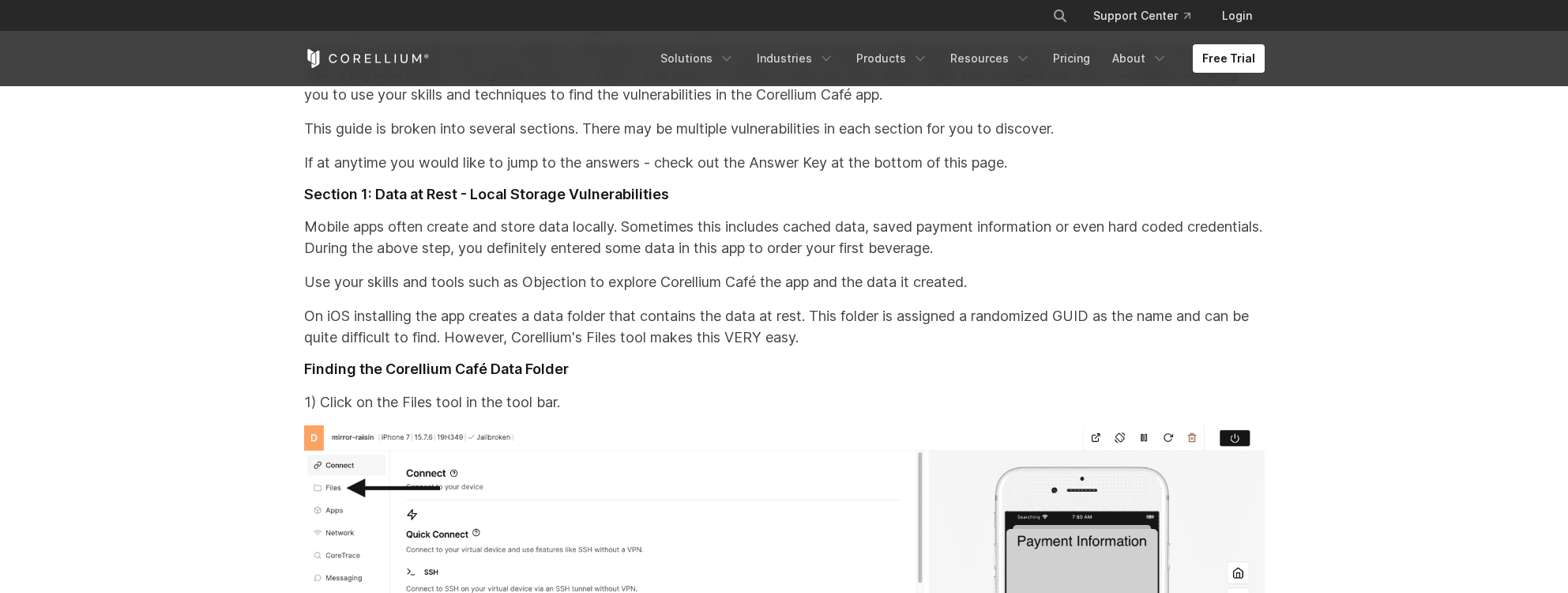
click at [621, 259] on p "Mobile apps often create and store data locally. Sometimes this includes cached…" at bounding box center [784, 237] width 960 height 43
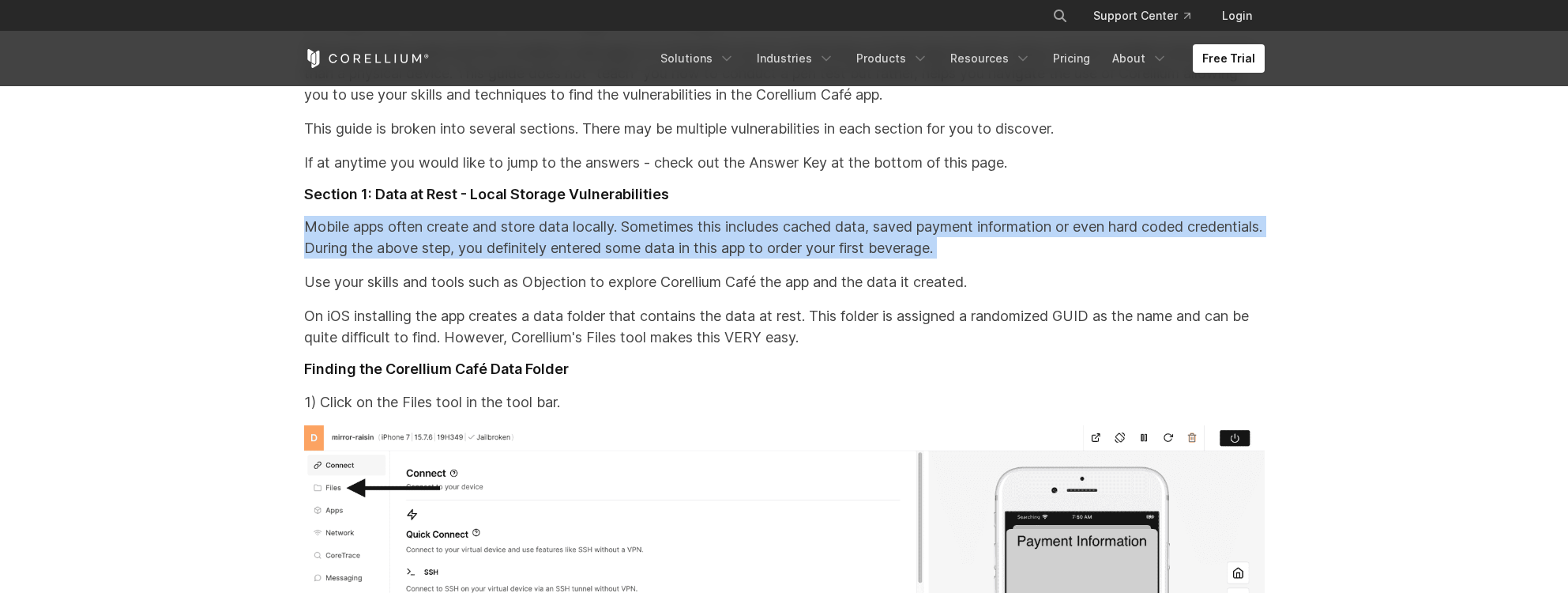
click at [621, 259] on p "Mobile apps often create and store data locally. Sometimes this includes cached…" at bounding box center [784, 237] width 960 height 43
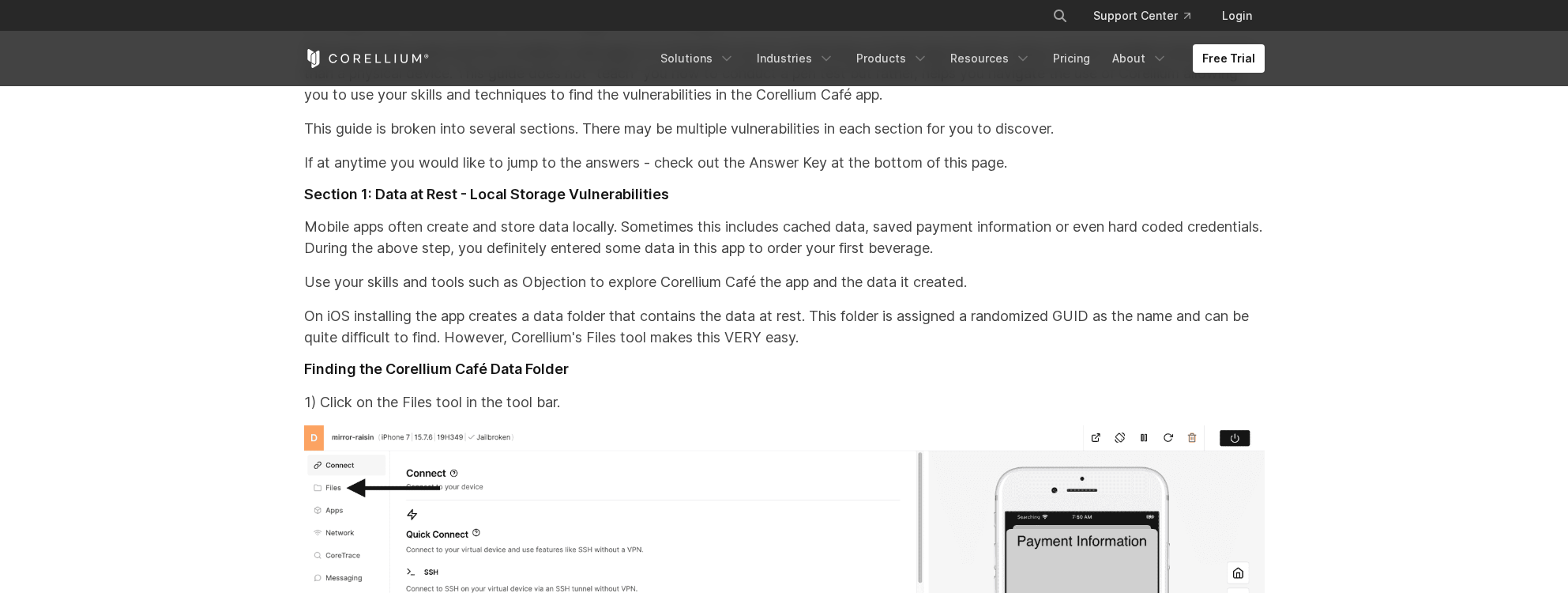
click at [621, 259] on p "Mobile apps often create and store data locally. Sometimes this includes cached…" at bounding box center [784, 237] width 960 height 43
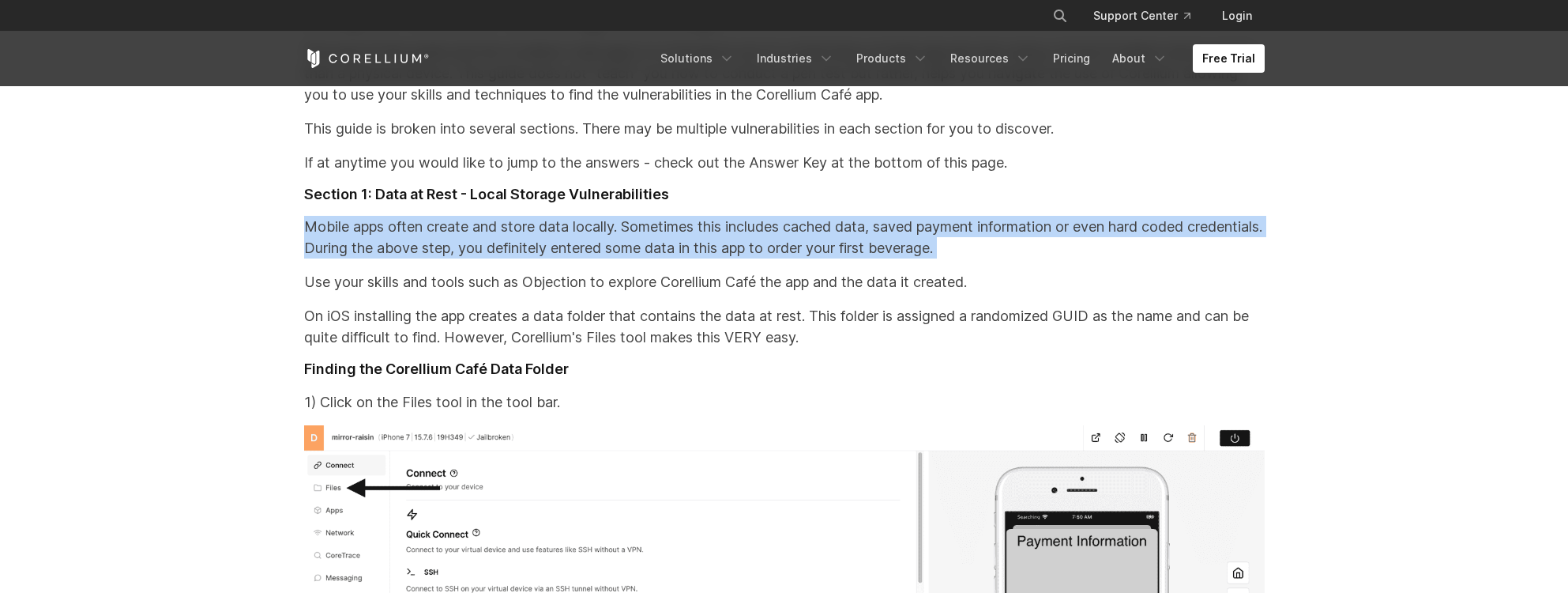
click at [663, 293] on p "Use your skills and tools such as Objection to explore Corellium Café the app a…" at bounding box center [784, 281] width 960 height 21
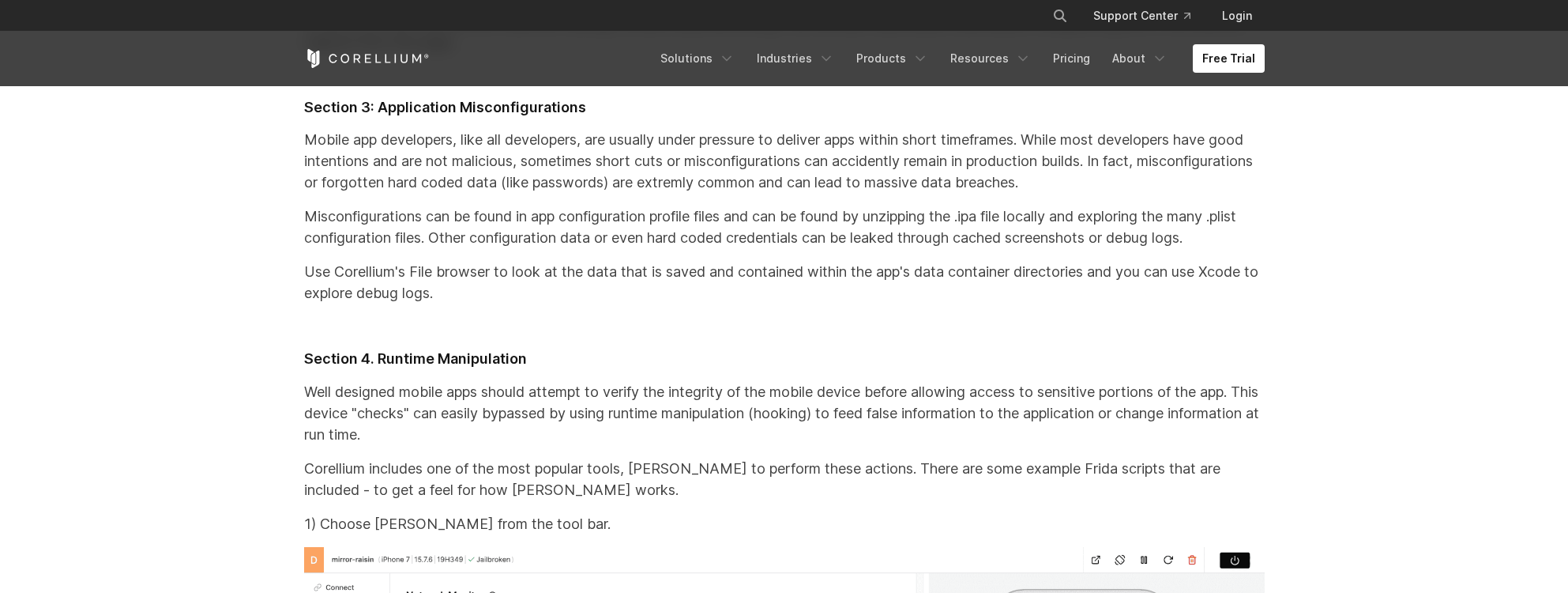
scroll to position [24627, 0]
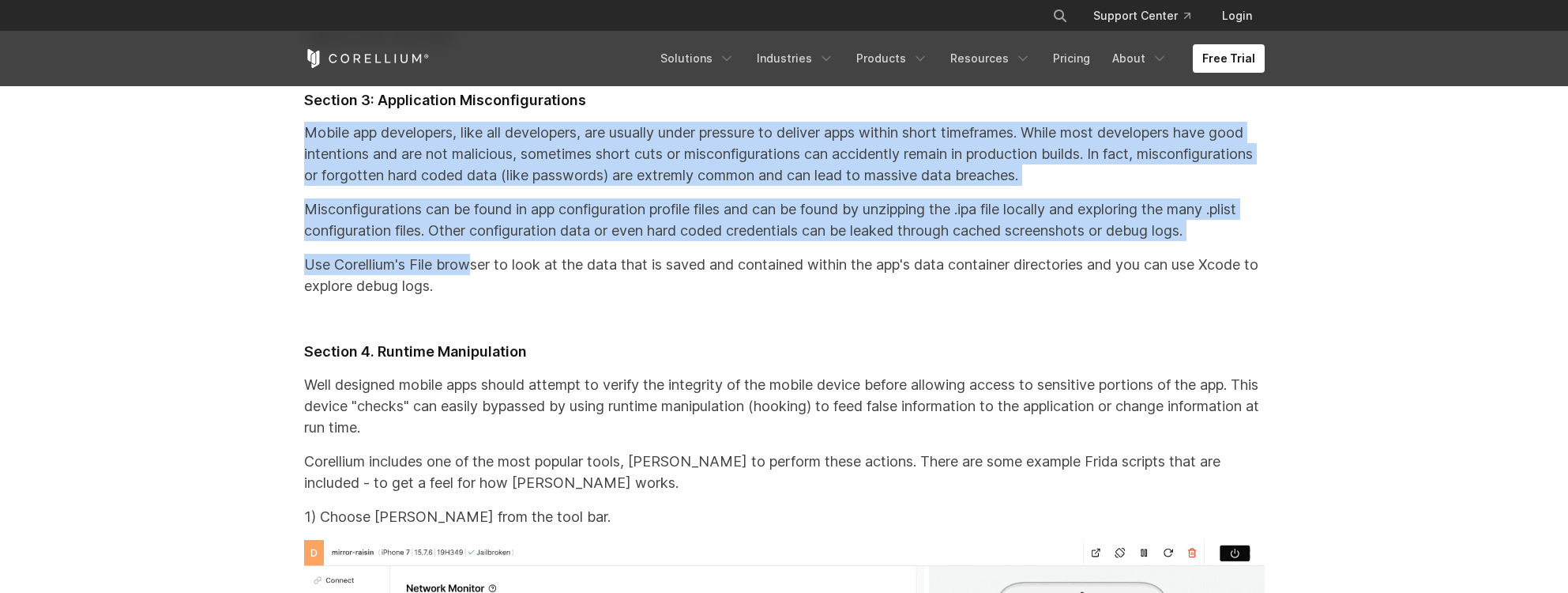
drag, startPoint x: 358, startPoint y: 182, endPoint x: 476, endPoint y: 333, distance: 191.6
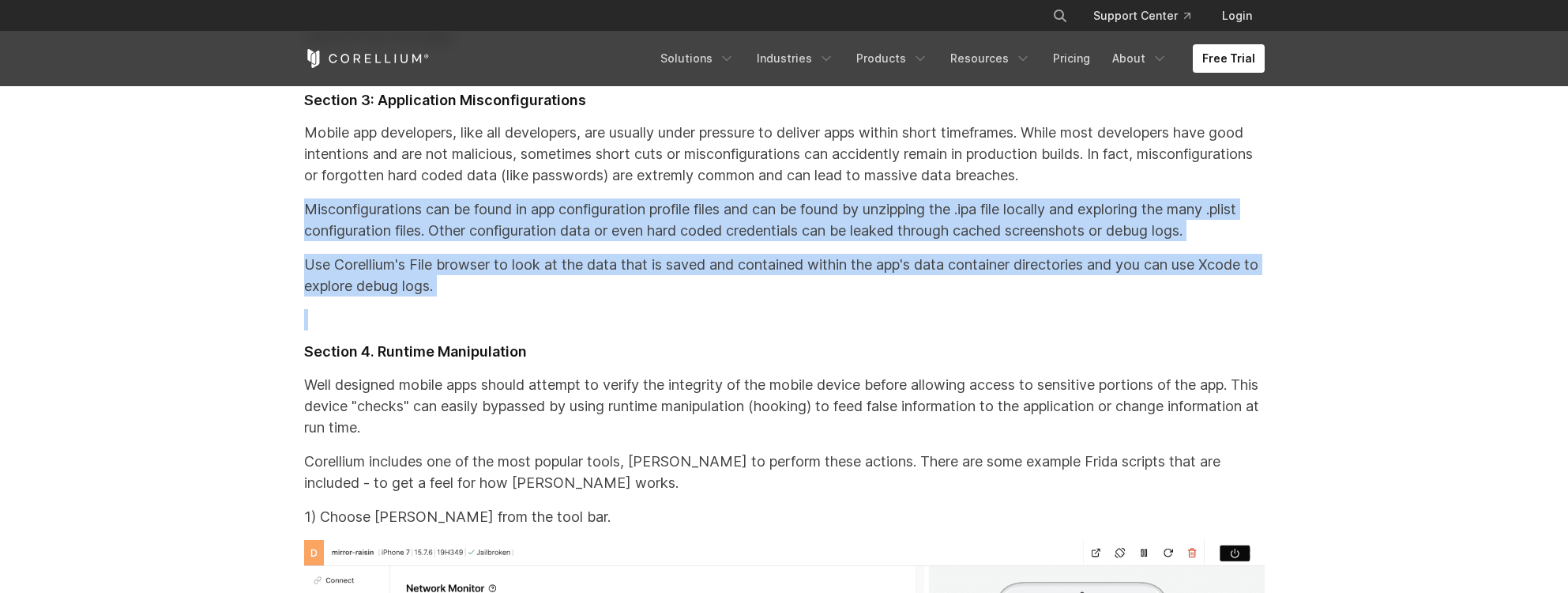
drag, startPoint x: 526, startPoint y: 367, endPoint x: 438, endPoint y: 260, distance: 138.5
click at [669, 296] on p "Use Corellium's File browser to look at the data that is saved and contained wi…" at bounding box center [784, 275] width 960 height 43
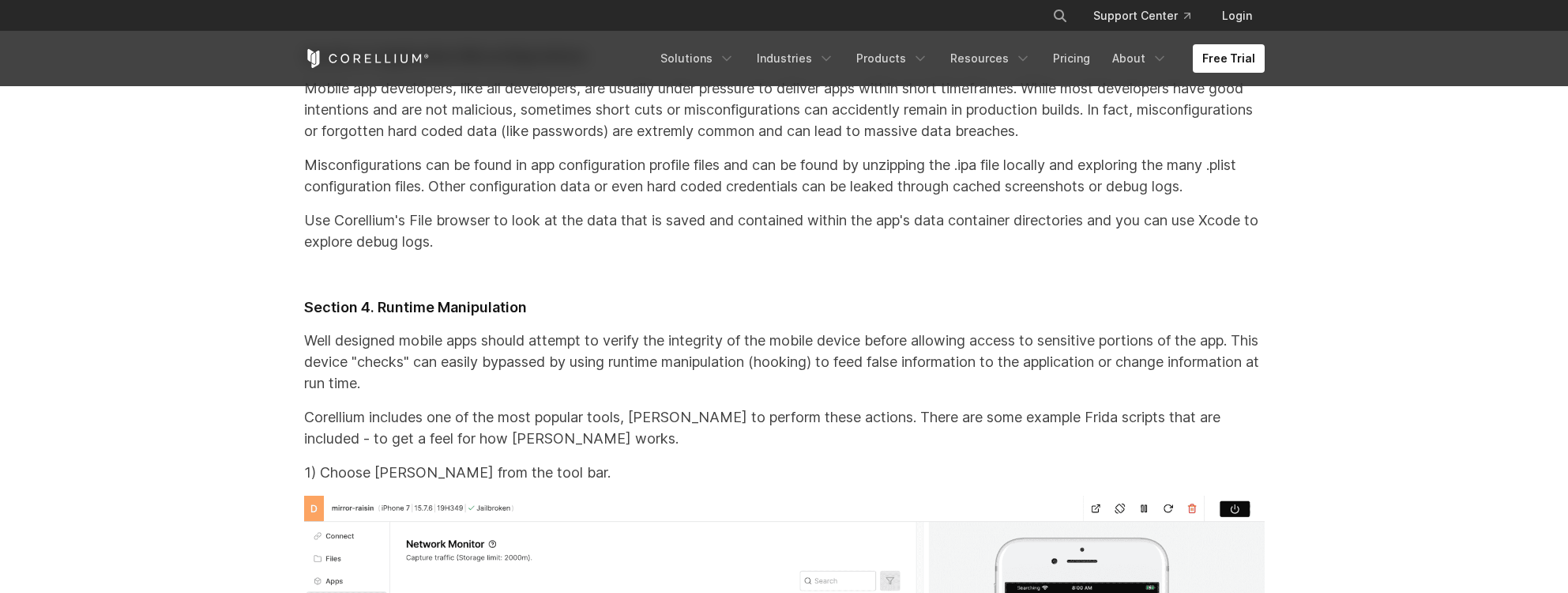
scroll to position [24668, 0]
click at [650, 200] on p "Misconfigurations can be found in app configuration profile files and can be fo…" at bounding box center [784, 178] width 960 height 43
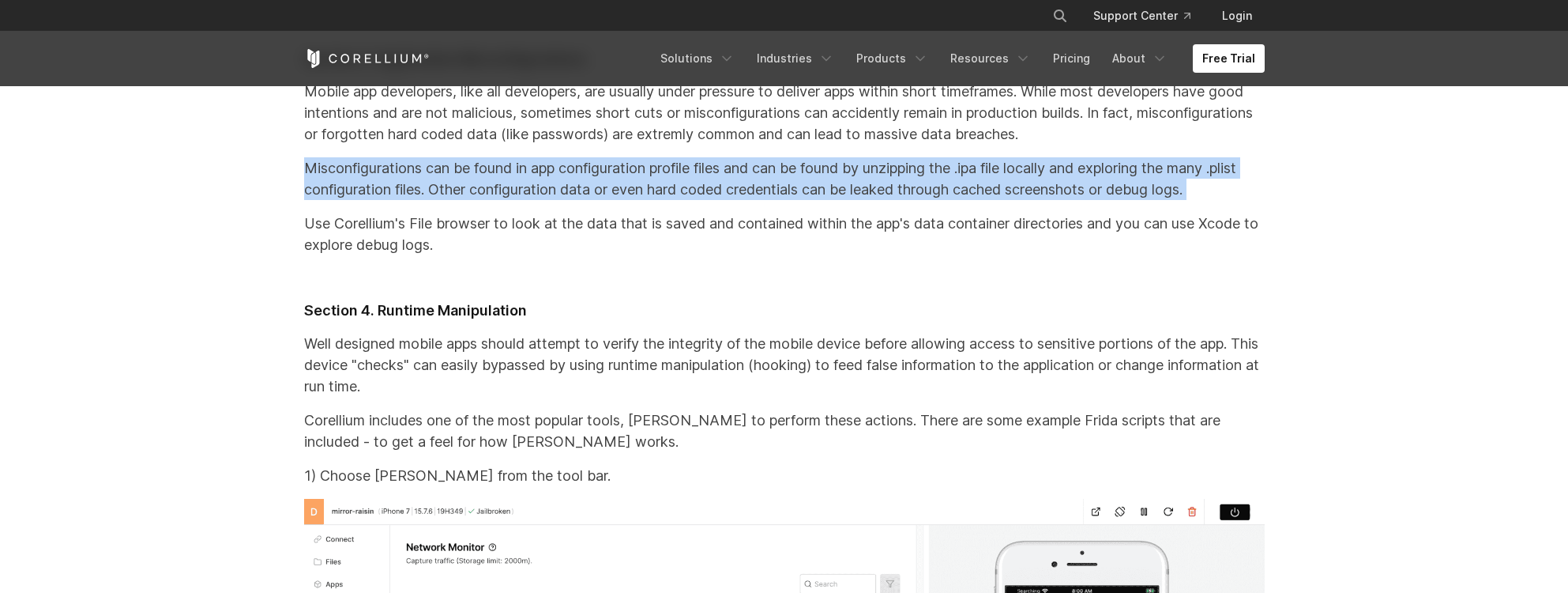
click at [654, 200] on p "Misconfigurations can be found in app configuration profile files and can be fo…" at bounding box center [784, 178] width 960 height 43
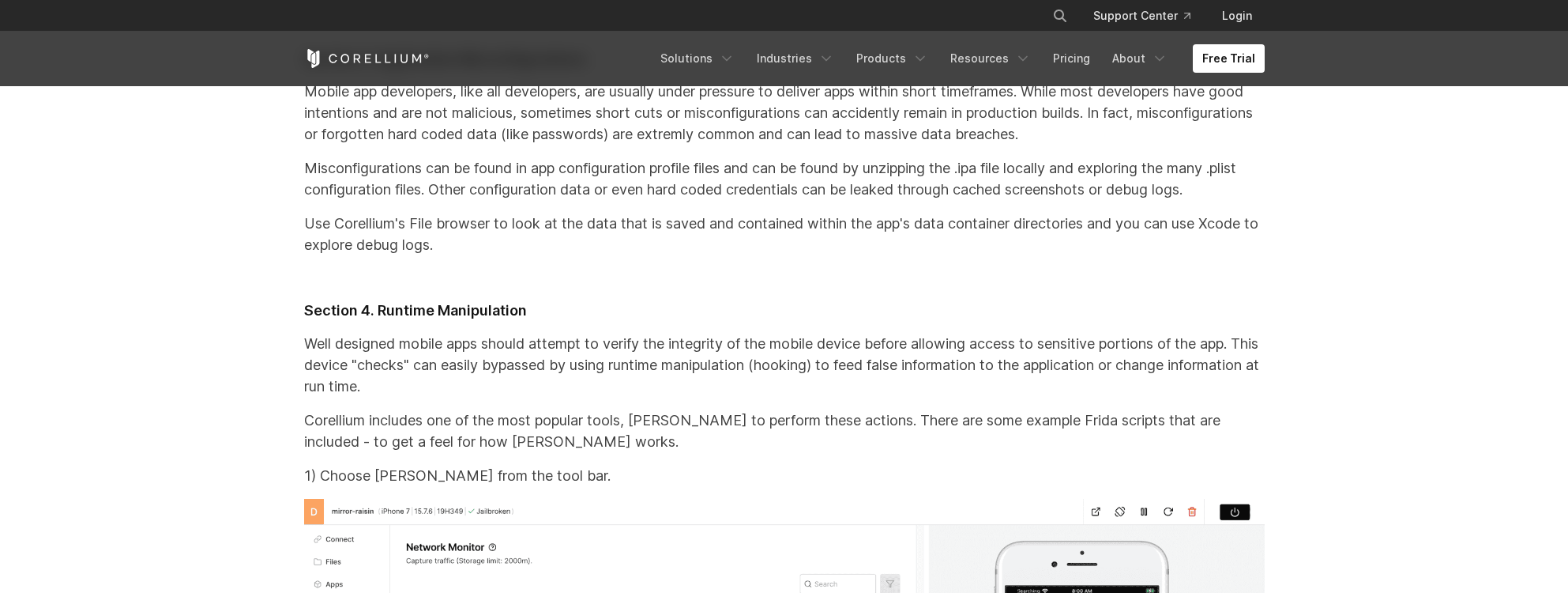
click at [654, 200] on p "Misconfigurations can be found in app configuration profile files and can be fo…" at bounding box center [784, 178] width 960 height 43
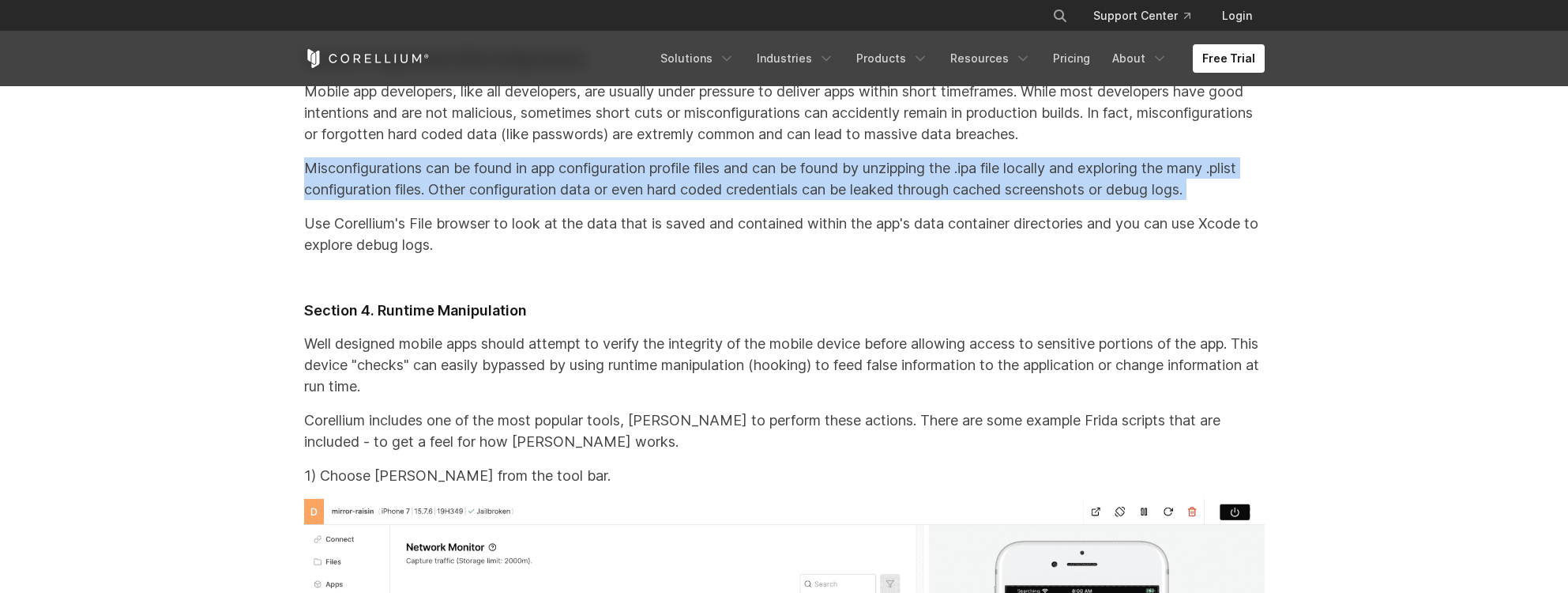
click at [668, 320] on h3 "Section 4. Runtime Manipulation" at bounding box center [784, 310] width 960 height 18
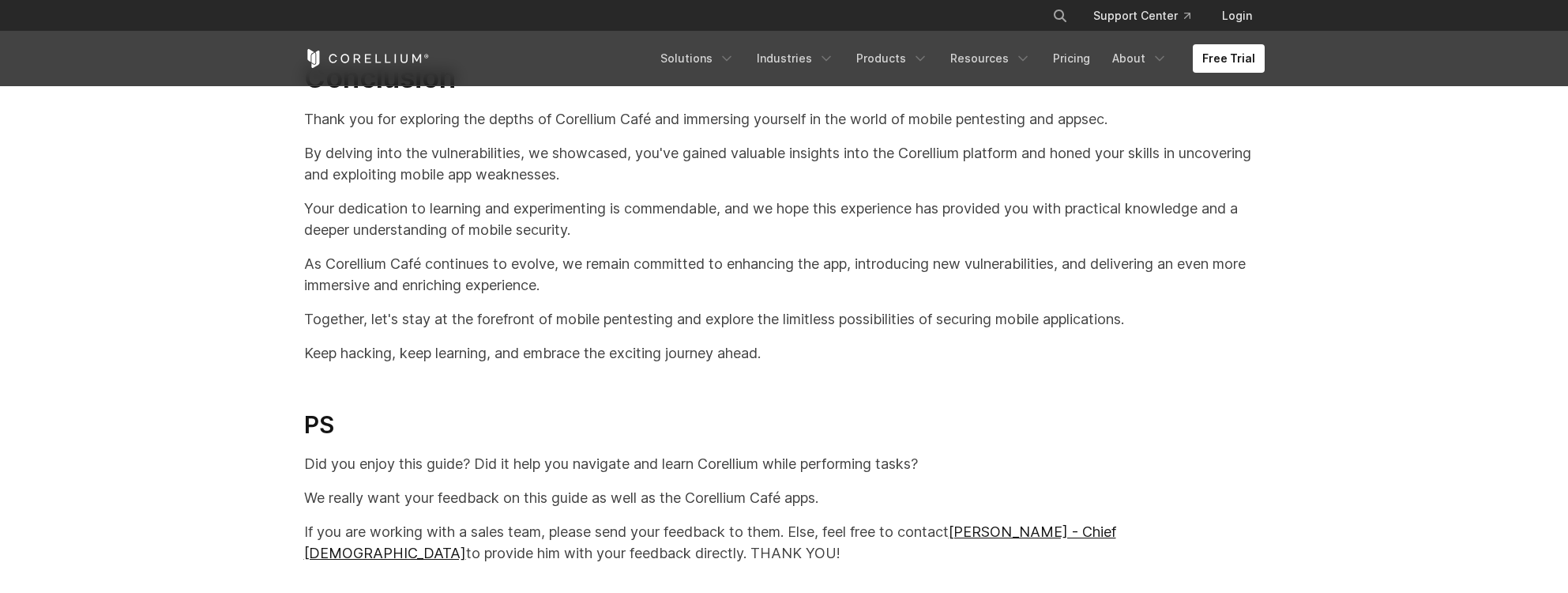
scroll to position [33133, 0]
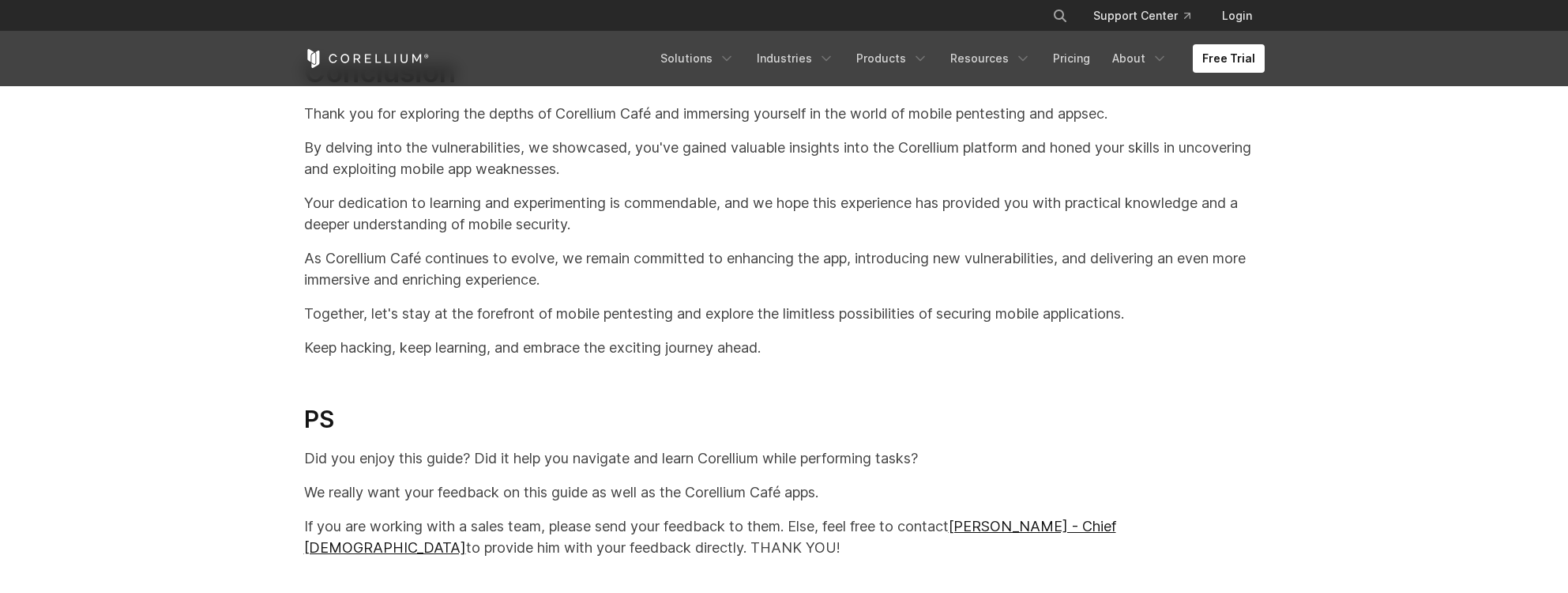
drag, startPoint x: 834, startPoint y: 429, endPoint x: 771, endPoint y: 266, distance: 174.8
click at [771, 266] on div "Continue your Testing At this point, we have given you some hints as well as sh…" at bounding box center [784, 285] width 992 height 859
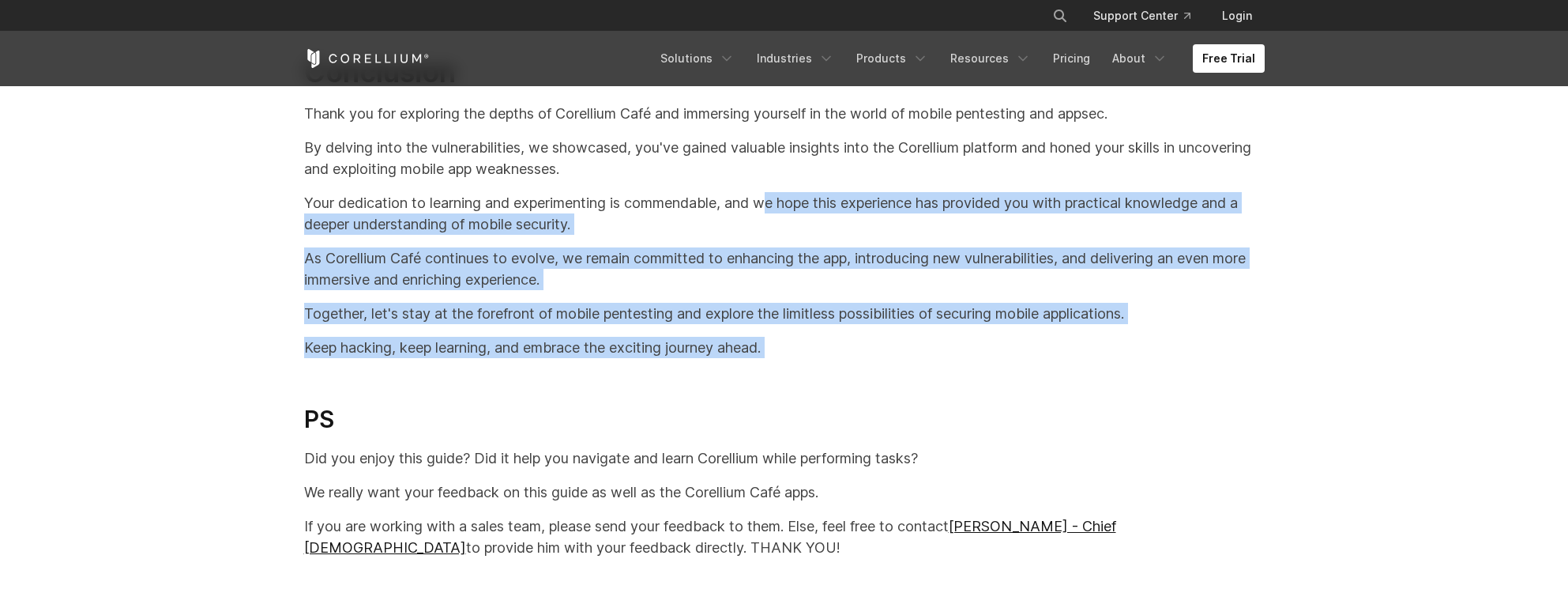
click at [688, 235] on p "Your dedication to learning and experimenting is commendable, and we hope this …" at bounding box center [784, 213] width 960 height 43
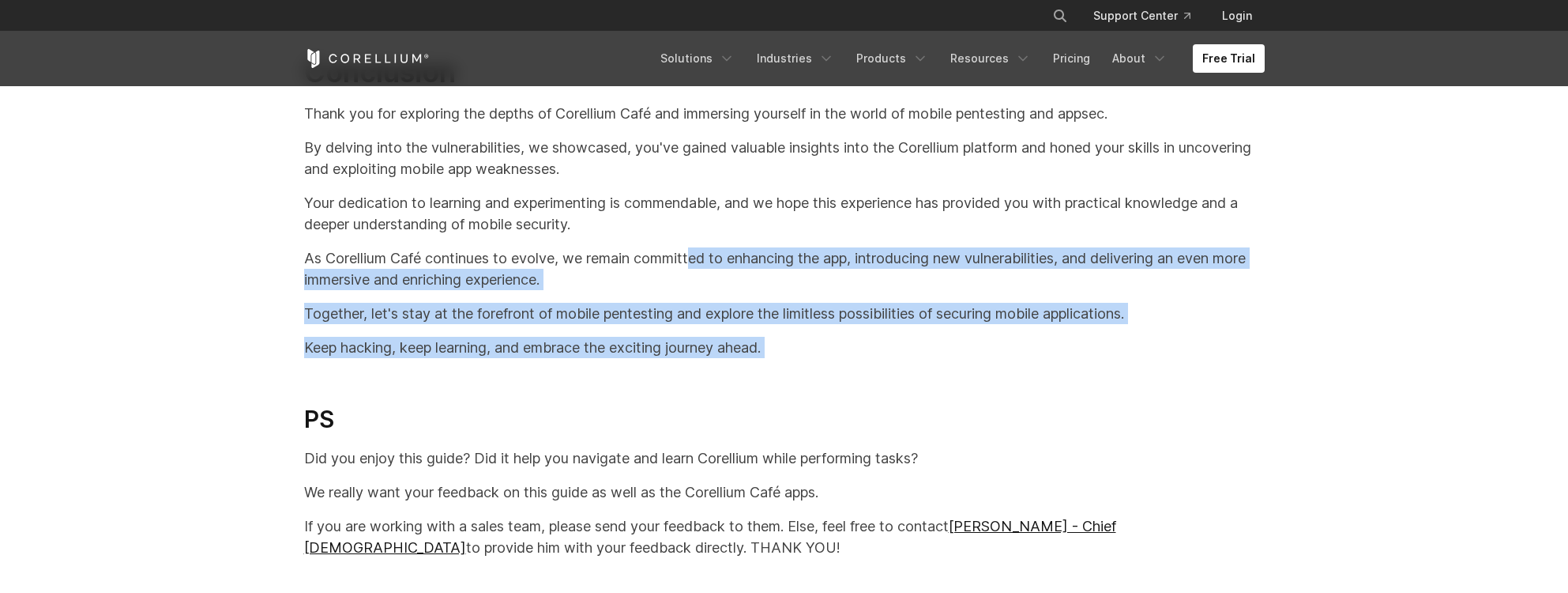
drag, startPoint x: 694, startPoint y: 313, endPoint x: 752, endPoint y: 432, distance: 132.4
click at [751, 429] on div "Continue your Testing At this point, we have given you some hints as well as sh…" at bounding box center [784, 285] width 992 height 859
click at [752, 432] on div "Continue your Testing At this point, we have given you some hints as well as sh…" at bounding box center [784, 285] width 992 height 859
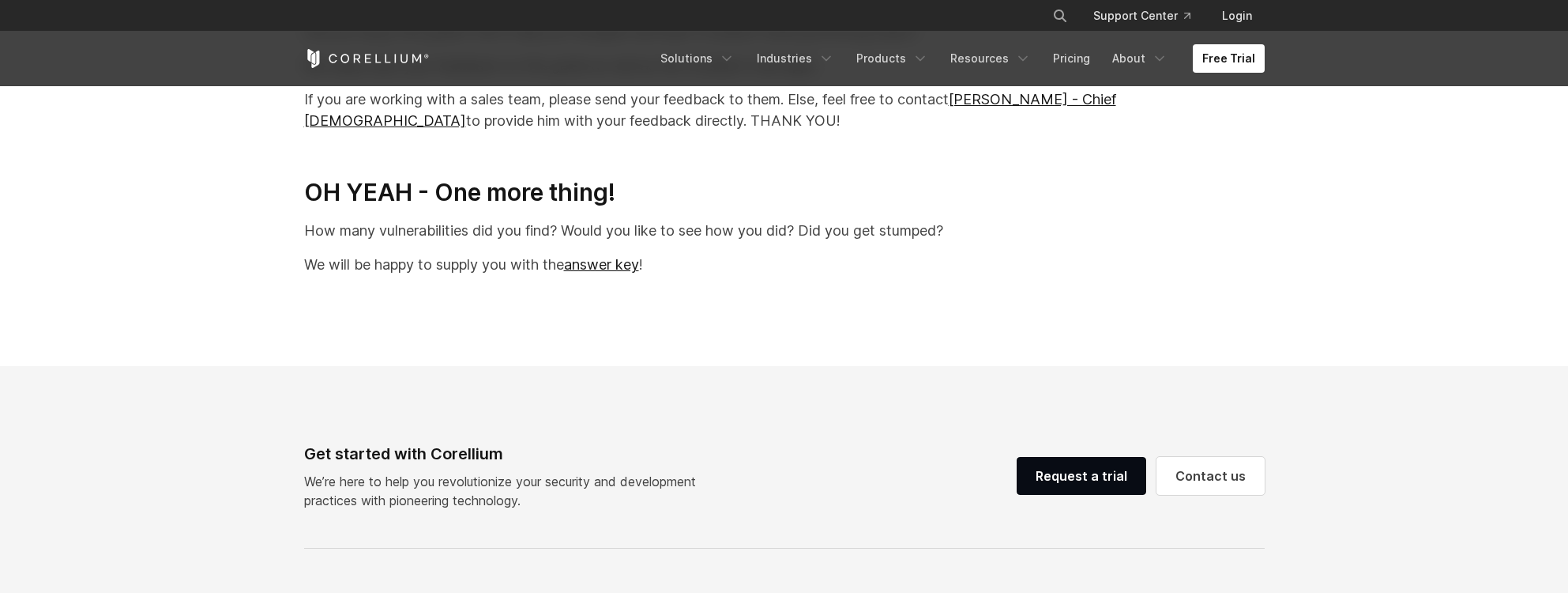
scroll to position [33561, 0]
